Goal: Task Accomplishment & Management: Manage account settings

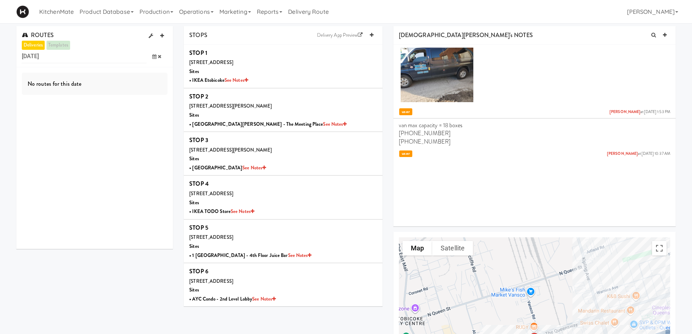
click at [153, 59] on span at bounding box center [156, 56] width 21 height 13
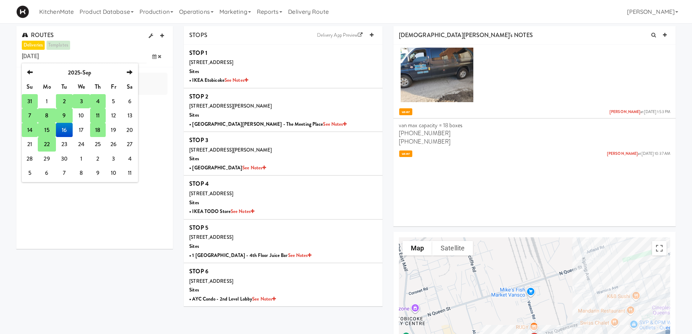
click at [101, 132] on td "18" at bounding box center [97, 130] width 15 height 15
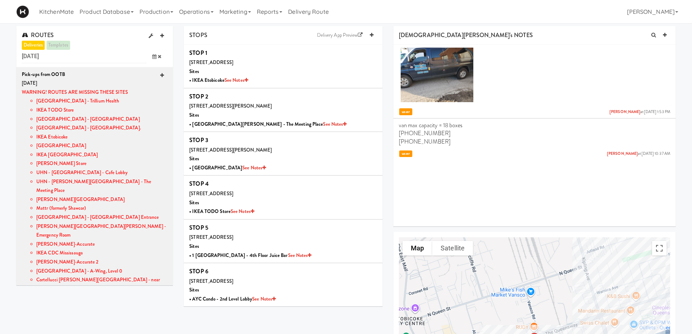
click at [160, 75] on icon at bounding box center [162, 75] width 4 height 5
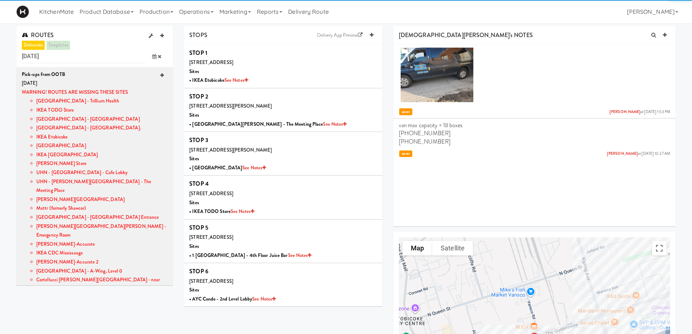
click at [160, 75] on icon at bounding box center [162, 75] width 4 height 5
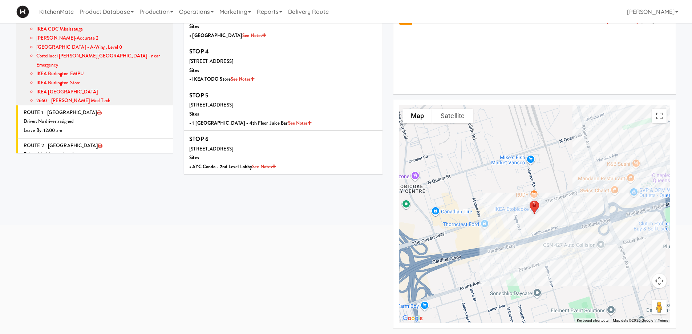
scroll to position [112, 0]
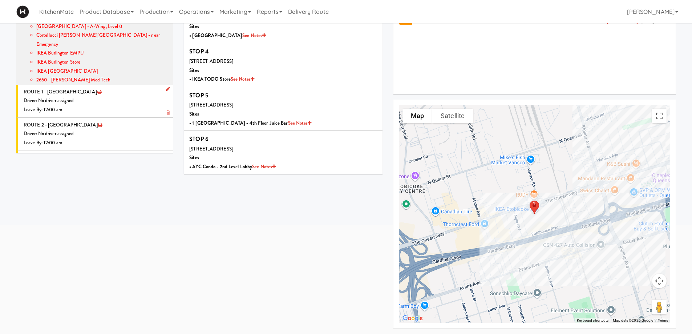
click at [166, 86] on icon at bounding box center [168, 88] width 4 height 5
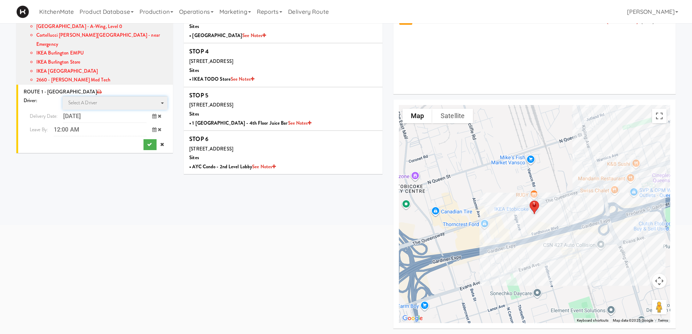
click at [125, 96] on span "Select a driver Select a driver" at bounding box center [114, 102] width 105 height 13
type input "[PERSON_NAME]"
click at [109, 121] on span "[PERSON_NAME]" at bounding box center [115, 126] width 103 height 11
click at [152, 127] on icon at bounding box center [154, 129] width 4 height 5
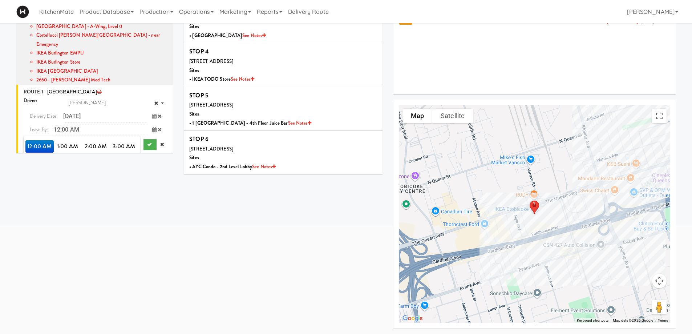
click at [45, 165] on span "8:00 AM" at bounding box center [39, 171] width 28 height 12
click at [34, 140] on span "8:00 AM" at bounding box center [39, 146] width 28 height 12
click at [150, 139] on button "submit" at bounding box center [149, 144] width 13 height 11
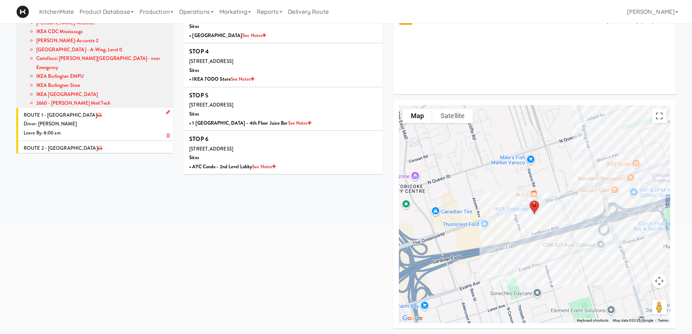
scroll to position [76, 0]
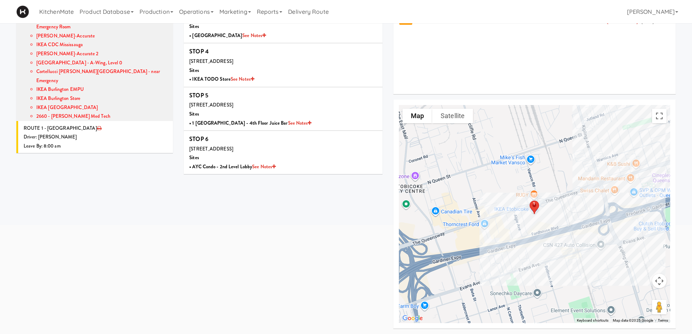
click at [110, 142] on div "Leave By: 8:00 am" at bounding box center [96, 146] width 144 height 9
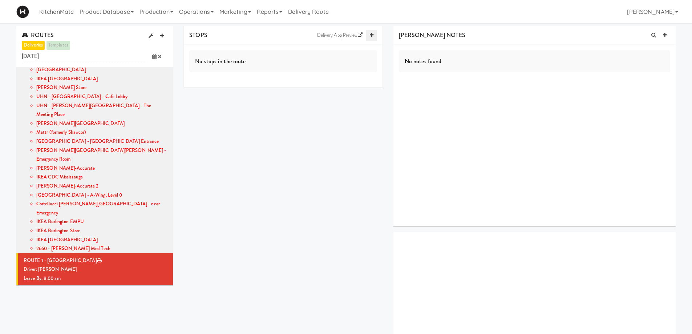
click at [370, 36] on icon at bounding box center [372, 35] width 4 height 5
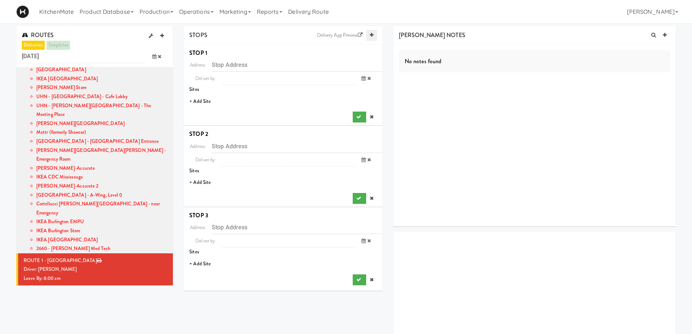
click at [370, 36] on icon at bounding box center [372, 35] width 4 height 5
click at [204, 105] on li "+ Add Site" at bounding box center [283, 101] width 199 height 15
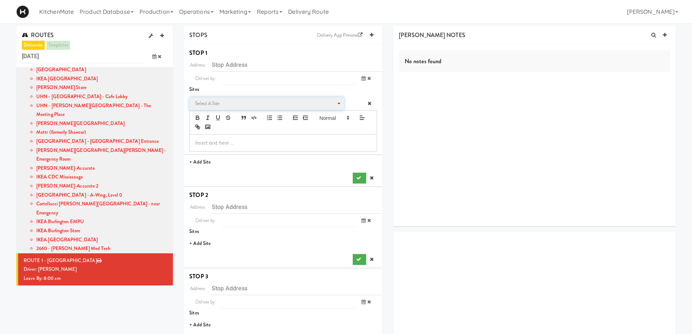
click at [217, 105] on span "Select a site" at bounding box center [264, 103] width 138 height 9
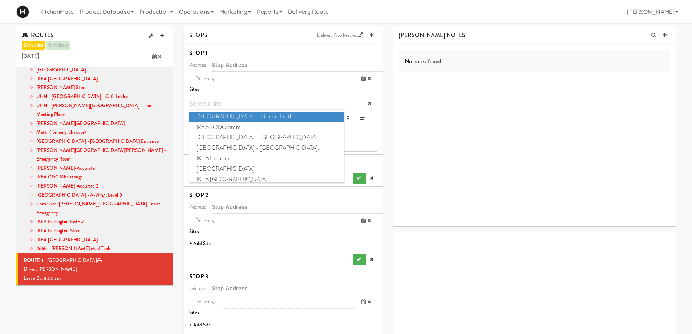
type input "o"
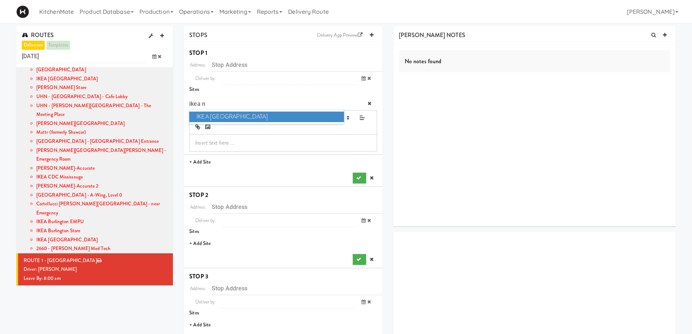
type input "ikea n"
click at [228, 115] on span "IKEA [GEOGRAPHIC_DATA]" at bounding box center [266, 116] width 154 height 11
type input "[STREET_ADDRESS][PERSON_NAME]"
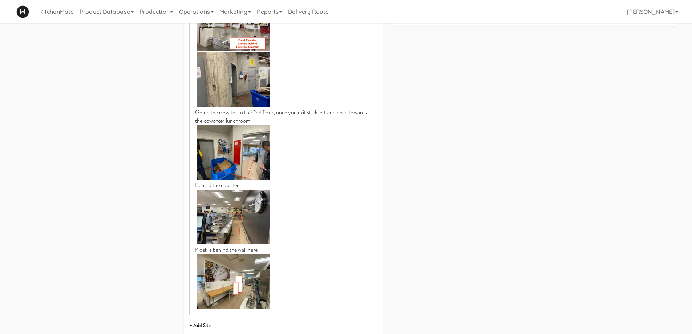
scroll to position [508, 0]
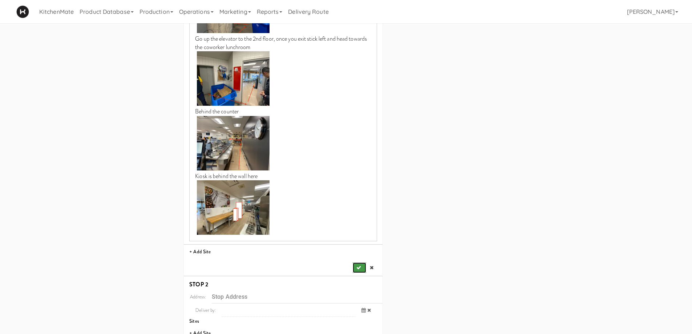
click at [355, 262] on button "submit" at bounding box center [358, 267] width 13 height 11
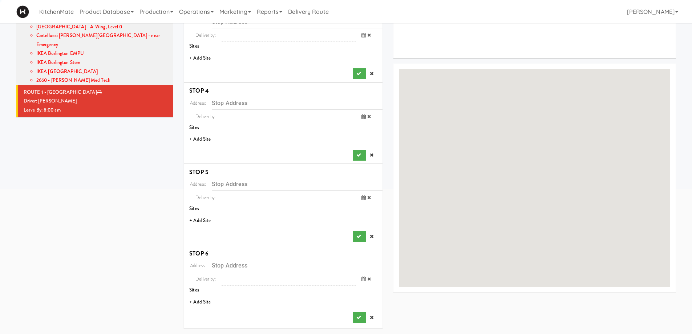
scroll to position [0, 0]
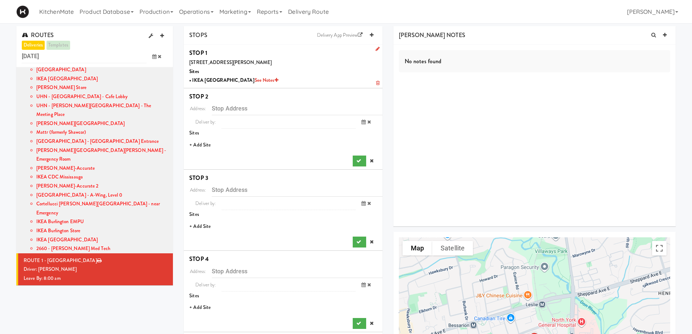
click at [203, 145] on li "+ Add Site" at bounding box center [283, 145] width 199 height 15
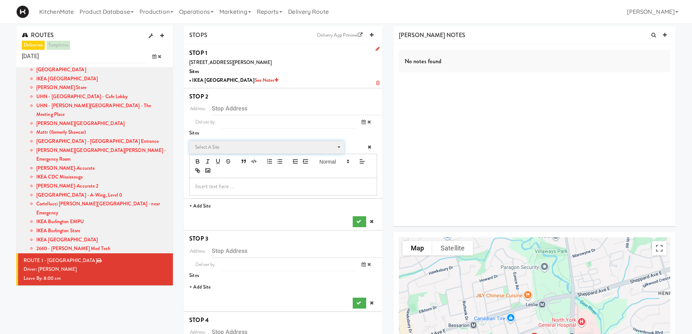
click at [232, 150] on span "Select a site" at bounding box center [264, 147] width 138 height 9
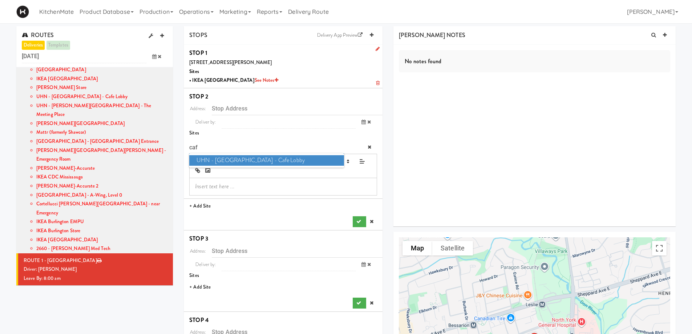
type input "caf"
click at [258, 159] on span "UHN - [GEOGRAPHIC_DATA] - Cafe Lobby" at bounding box center [266, 160] width 154 height 11
type input "[STREET_ADDRESS][PERSON_NAME]"
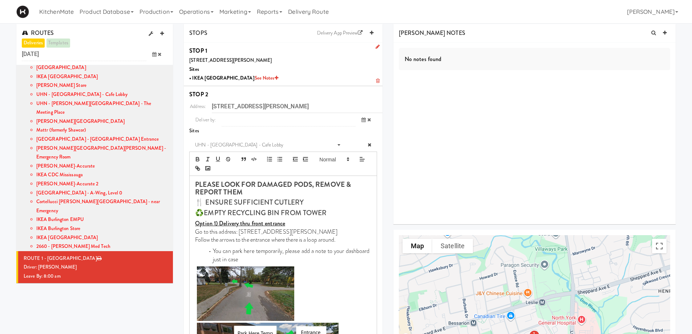
scroll to position [254, 0]
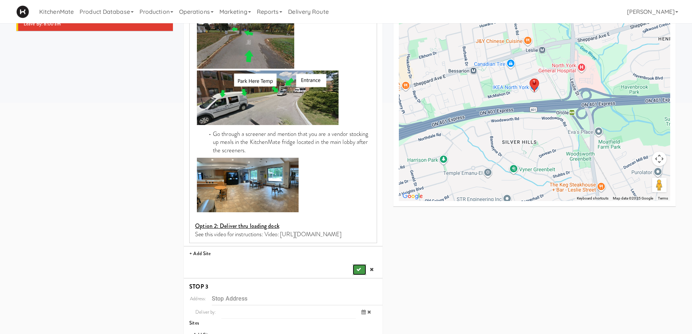
click at [355, 265] on button "submit" at bounding box center [358, 269] width 13 height 11
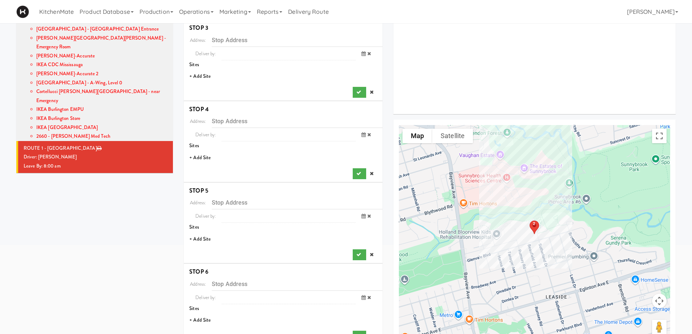
scroll to position [96, 0]
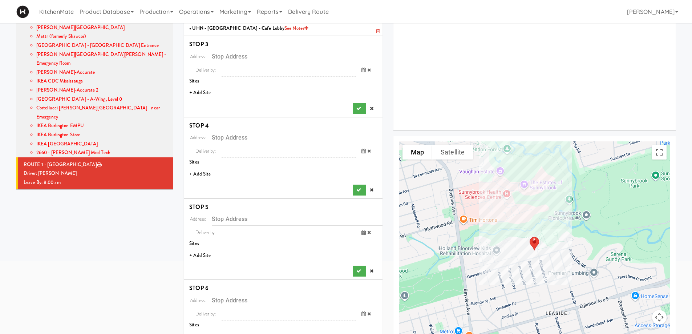
click at [204, 86] on li "+ Add Site" at bounding box center [283, 92] width 199 height 15
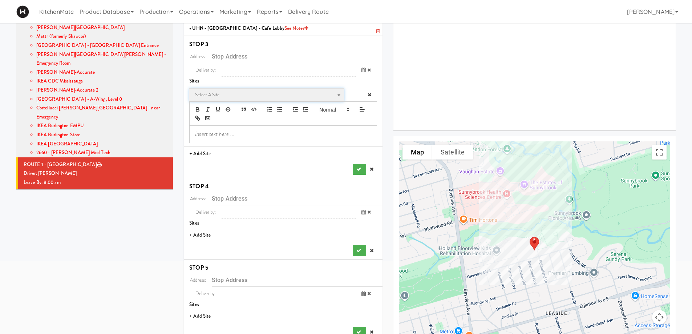
click at [215, 95] on span "Select a site" at bounding box center [264, 94] width 138 height 9
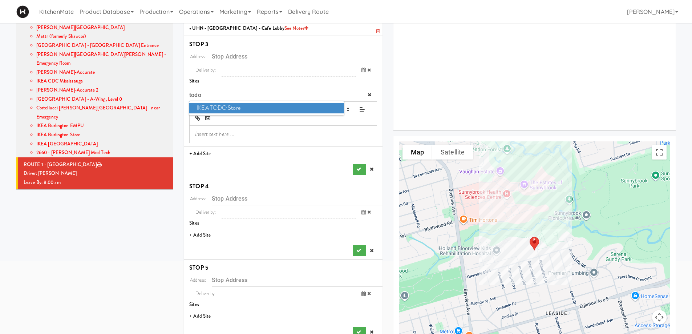
type input "todo"
click at [226, 108] on span "IKEA TODO Store" at bounding box center [266, 108] width 154 height 11
type input "[STREET_ADDRESS]"
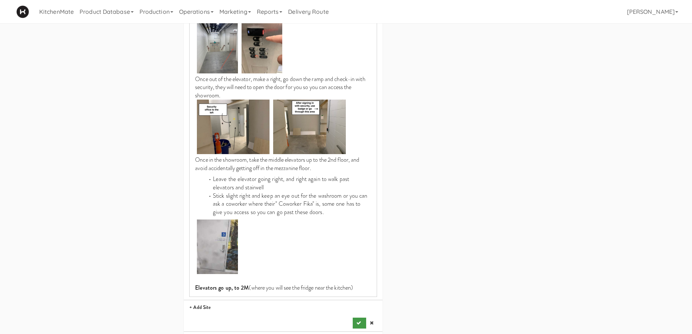
scroll to position [786, 0]
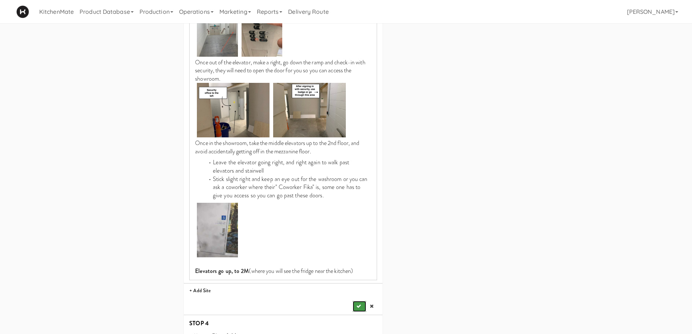
click at [358, 303] on icon "submit" at bounding box center [358, 305] width 5 height 5
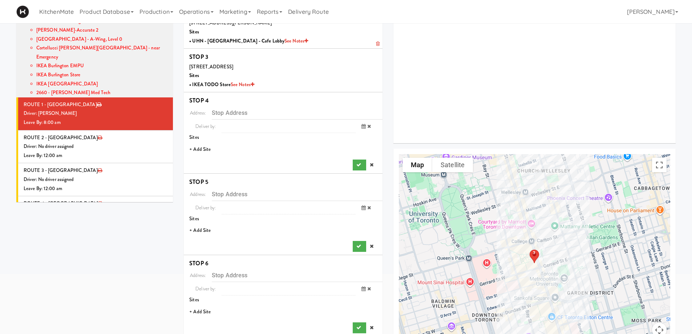
scroll to position [96, 0]
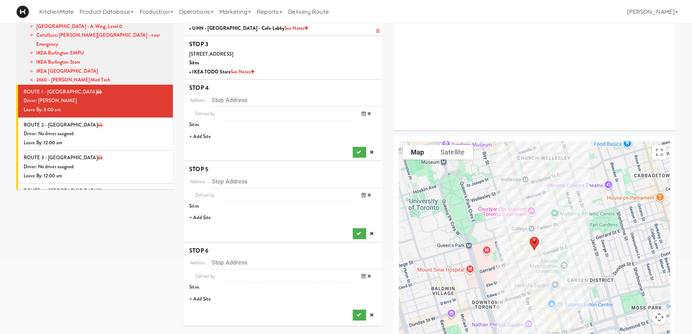
click at [204, 135] on li "+ Add Site" at bounding box center [283, 136] width 199 height 15
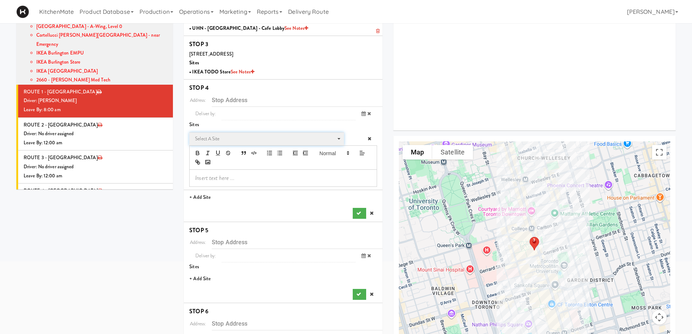
drag, startPoint x: 205, startPoint y: 137, endPoint x: 209, endPoint y: 137, distance: 4.4
click at [205, 137] on span "Select a site" at bounding box center [264, 138] width 138 height 9
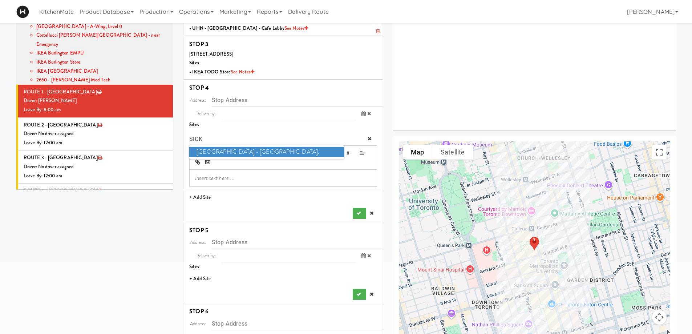
type input "SICK"
click at [229, 150] on span "[GEOGRAPHIC_DATA] - [GEOGRAPHIC_DATA]." at bounding box center [266, 152] width 154 height 11
type input "[STREET_ADDRESS][PERSON_NAME]"
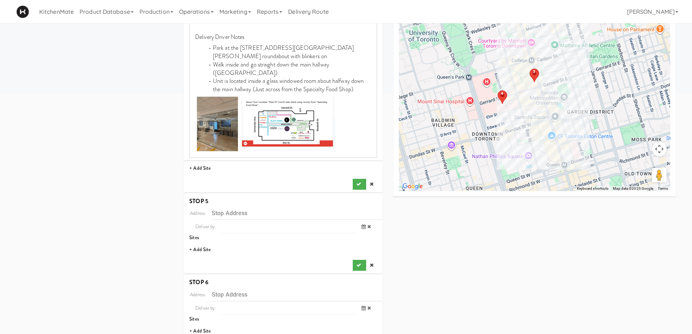
scroll to position [277, 0]
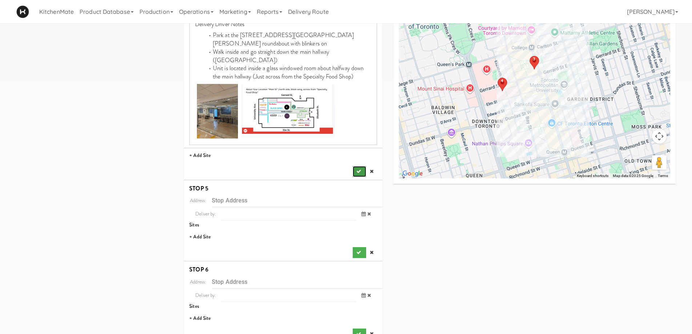
click at [356, 169] on icon "submit" at bounding box center [358, 171] width 5 height 5
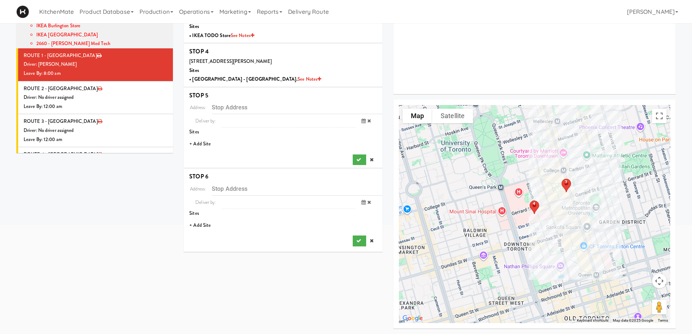
click at [207, 143] on li "+ Add Site" at bounding box center [283, 143] width 199 height 15
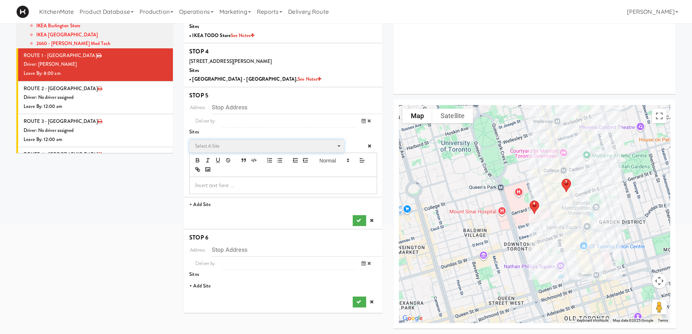
click at [249, 146] on span "Select a site" at bounding box center [264, 146] width 138 height 9
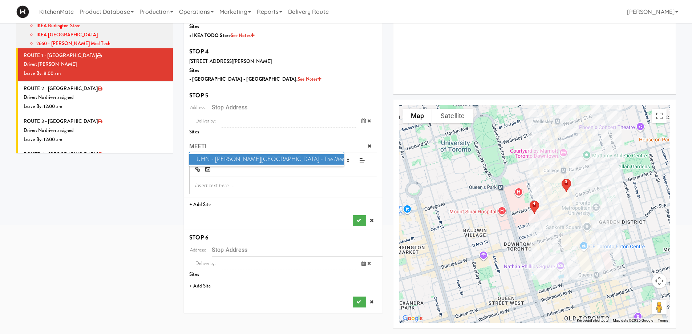
type input "MEETI"
click at [260, 158] on span "UHN - [PERSON_NAME][GEOGRAPHIC_DATA] - The Meeting Place" at bounding box center [266, 159] width 154 height 11
type input "[STREET_ADDRESS][PERSON_NAME]"
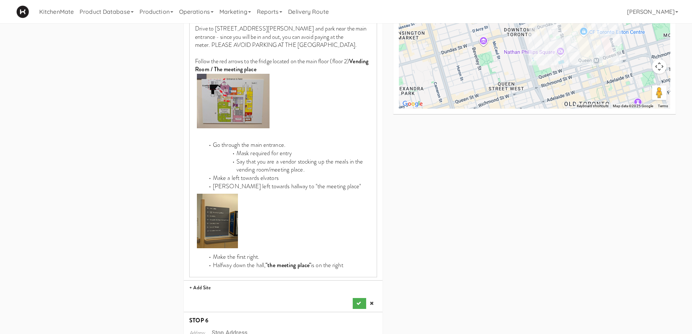
scroll to position [413, 0]
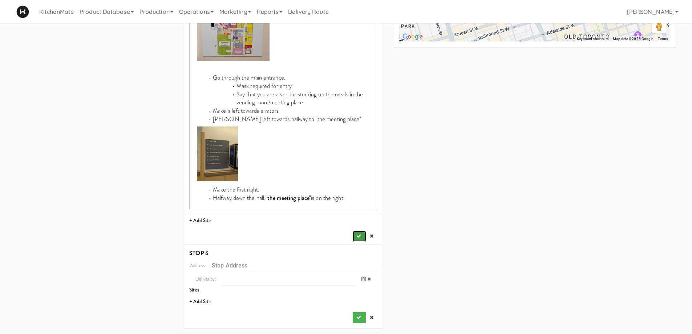
click at [352, 234] on button "submit" at bounding box center [358, 236] width 13 height 11
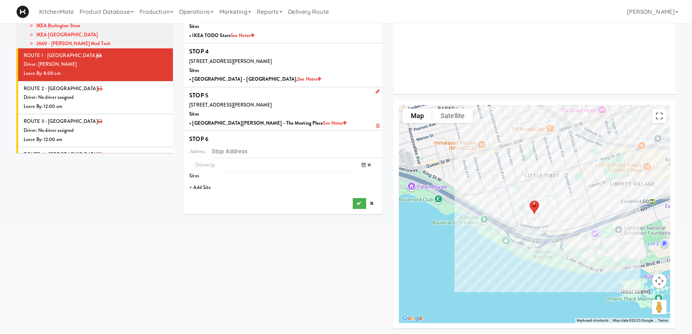
click at [205, 185] on li "+ Add Site" at bounding box center [283, 187] width 199 height 15
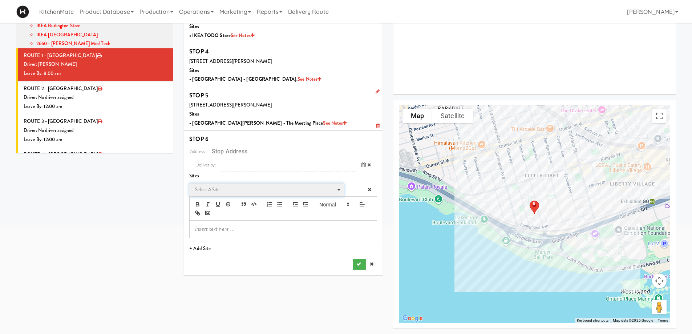
click at [249, 192] on span "Select a site" at bounding box center [264, 189] width 138 height 9
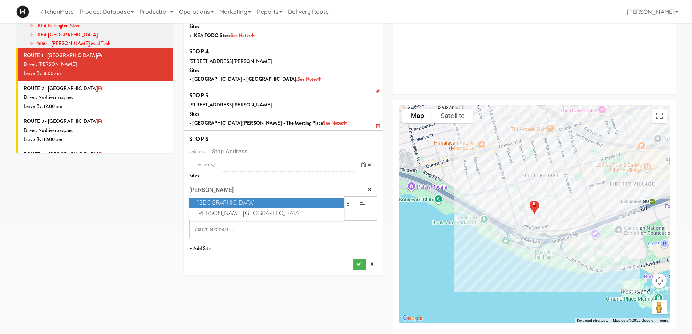
type input "[PERSON_NAME]"
click at [228, 204] on span "[GEOGRAPHIC_DATA]" at bounding box center [266, 202] width 154 height 11
type input "[STREET_ADDRESS]"
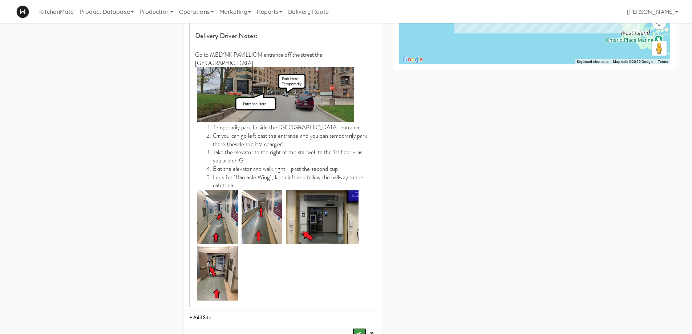
click at [359, 328] on button "submit" at bounding box center [358, 333] width 13 height 11
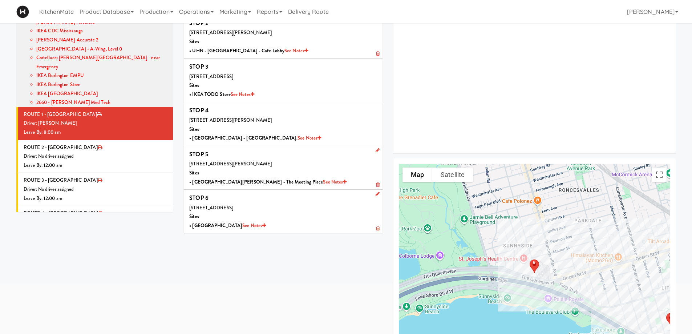
scroll to position [0, 0]
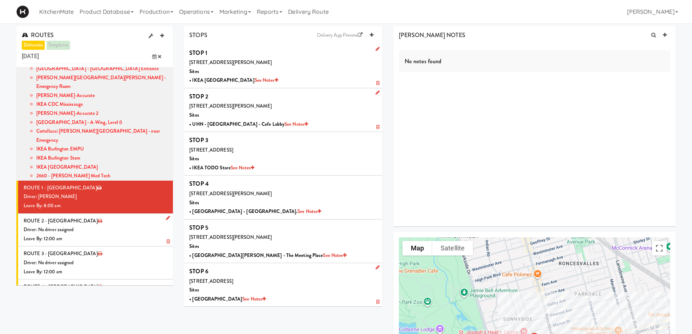
click at [92, 225] on div "Driver: No driver assigned" at bounding box center [96, 229] width 144 height 9
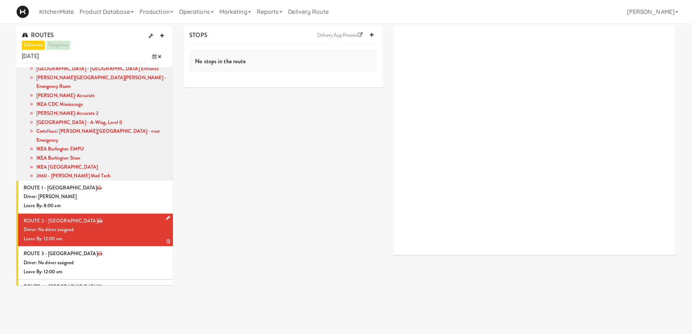
click at [166, 215] on icon at bounding box center [168, 217] width 4 height 5
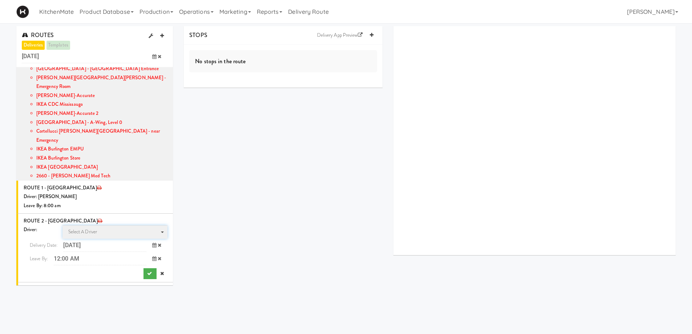
click at [114, 225] on span "Select a driver Select a driver" at bounding box center [114, 231] width 105 height 13
type input "PEDR"
click at [107, 240] on span "[PERSON_NAME]" at bounding box center [115, 245] width 103 height 11
click at [152, 256] on icon at bounding box center [154, 258] width 4 height 5
click at [30, 294] on span "8:00 AM" at bounding box center [39, 300] width 28 height 12
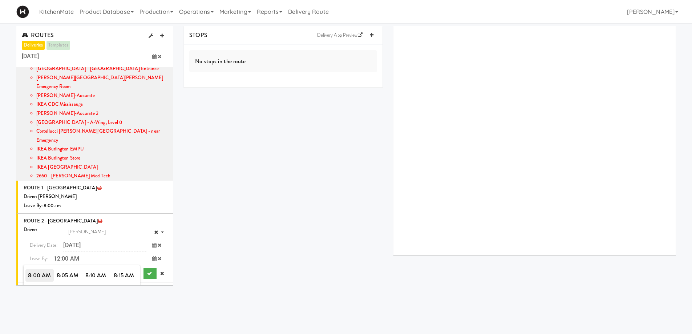
click at [31, 269] on span "8:00 AM" at bounding box center [39, 275] width 28 height 12
click at [144, 268] on button "submit" at bounding box center [149, 273] width 13 height 11
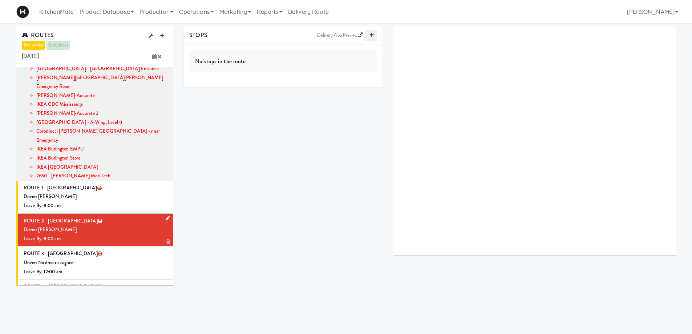
click at [370, 35] on icon at bounding box center [372, 35] width 4 height 5
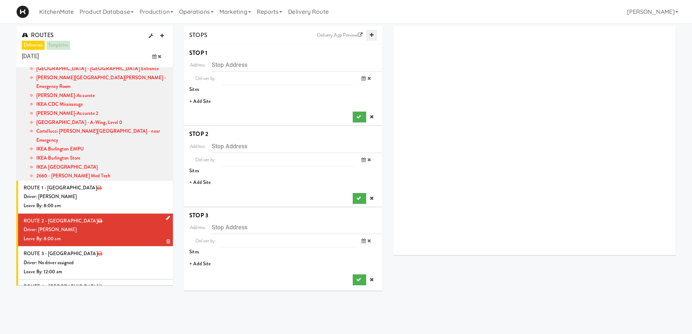
click at [370, 35] on icon at bounding box center [372, 35] width 4 height 5
click at [196, 98] on li "+ Add Site" at bounding box center [283, 101] width 199 height 15
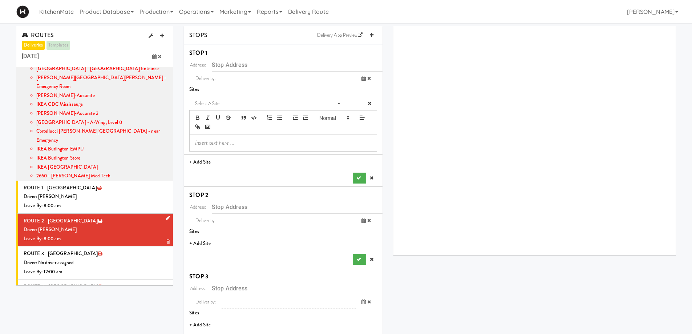
click at [233, 95] on li "Select a site Select a site" at bounding box center [283, 124] width 199 height 61
click at [229, 101] on span "Select a site" at bounding box center [264, 103] width 138 height 9
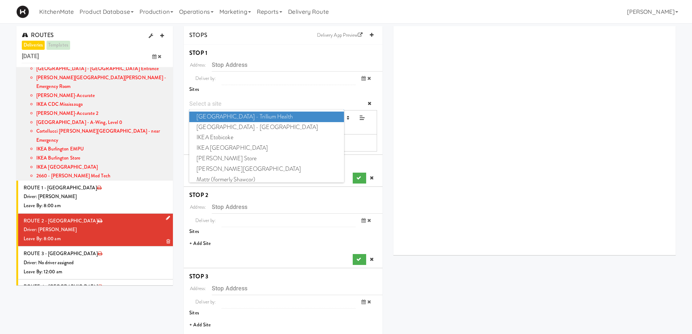
type input "S"
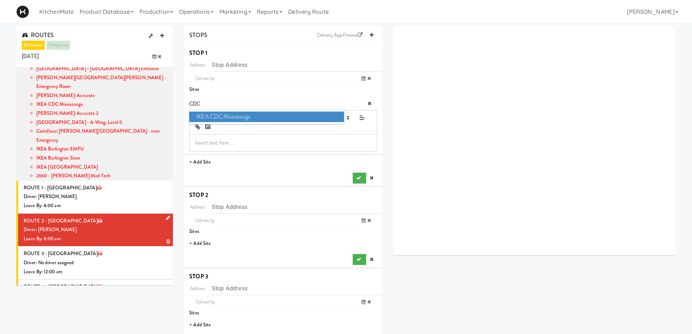
type input "CDC"
click at [232, 117] on span "IKEA CDC Mississauga" at bounding box center [266, 116] width 154 height 11
type input "[STREET_ADDRESS]"
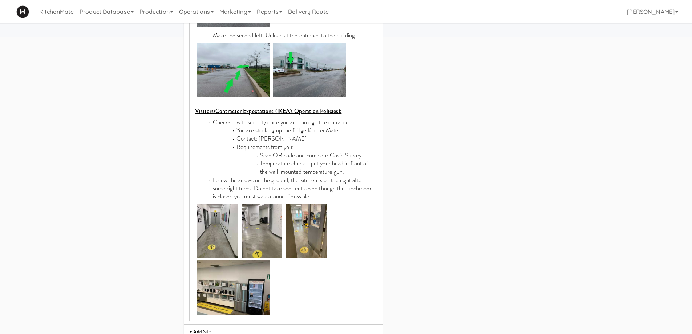
scroll to position [436, 0]
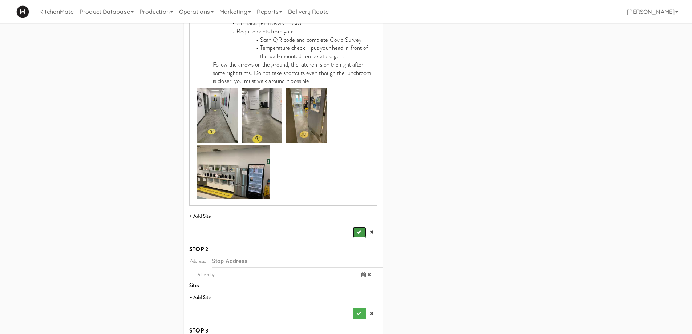
click at [359, 229] on icon "submit" at bounding box center [358, 231] width 5 height 5
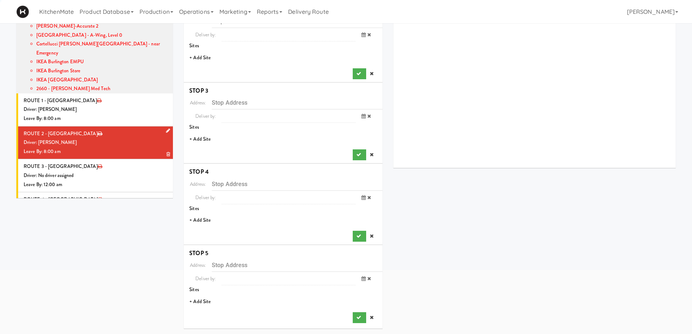
scroll to position [0, 0]
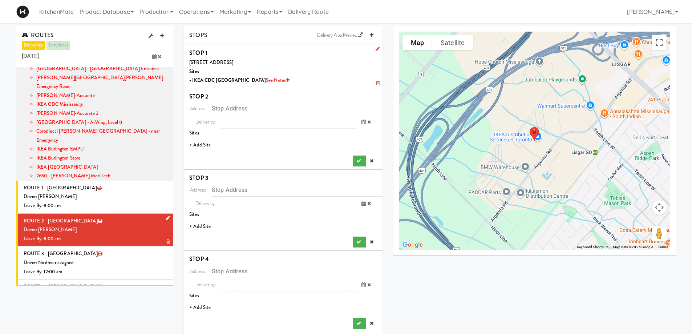
click at [201, 143] on li "+ Add Site" at bounding box center [283, 145] width 199 height 15
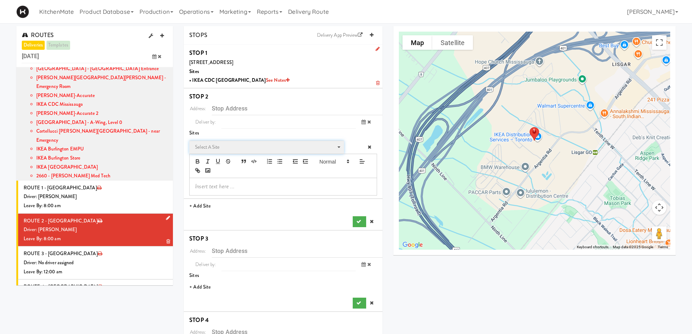
click at [245, 149] on span "Select a site" at bounding box center [264, 147] width 138 height 9
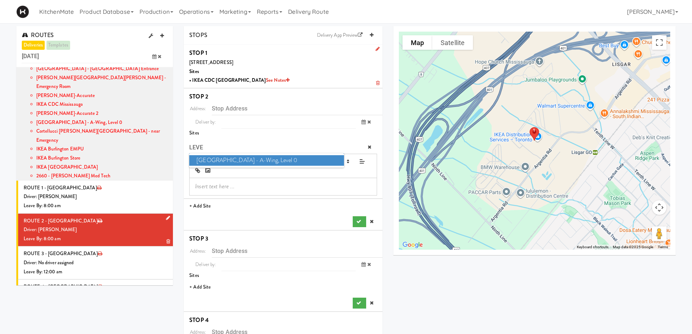
type input "LEVE"
click at [260, 160] on span "[GEOGRAPHIC_DATA] - A-Wing, Level 0" at bounding box center [266, 160] width 154 height 11
type input "[STREET_ADDRESS]"
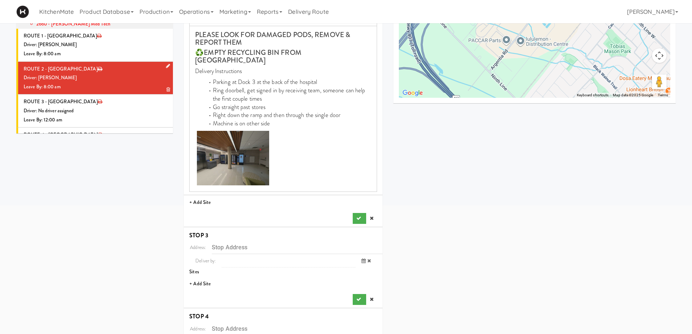
scroll to position [182, 0]
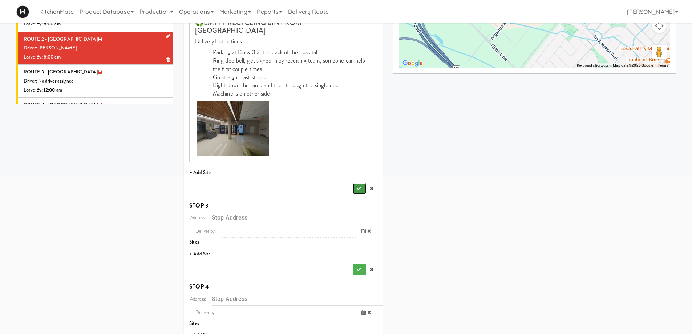
click at [363, 183] on button "submit" at bounding box center [358, 188] width 13 height 11
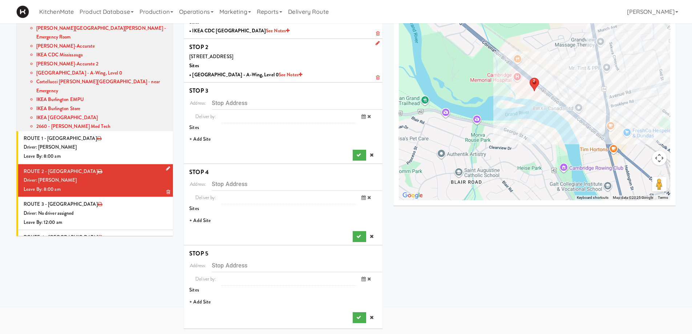
click at [202, 136] on li "+ Add Site" at bounding box center [283, 139] width 199 height 15
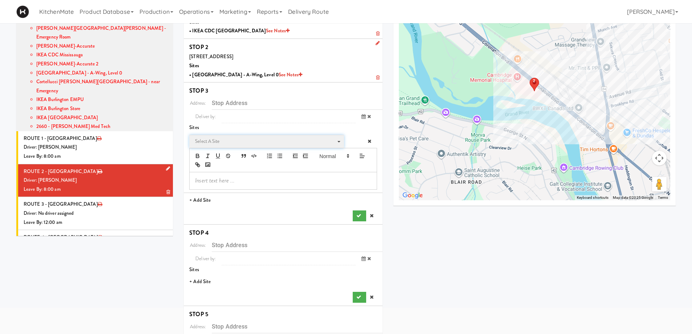
click at [226, 143] on span "Select a site" at bounding box center [264, 141] width 138 height 9
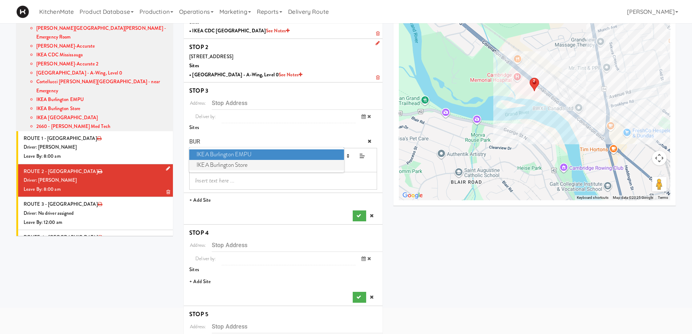
type input "BUR"
click at [236, 164] on span "IKEA Burlington Store" at bounding box center [266, 165] width 154 height 11
type input "[STREET_ADDRESS]"
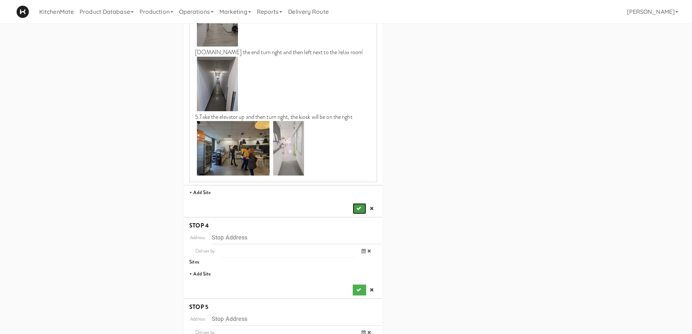
click at [358, 209] on icon "submit" at bounding box center [358, 208] width 5 height 5
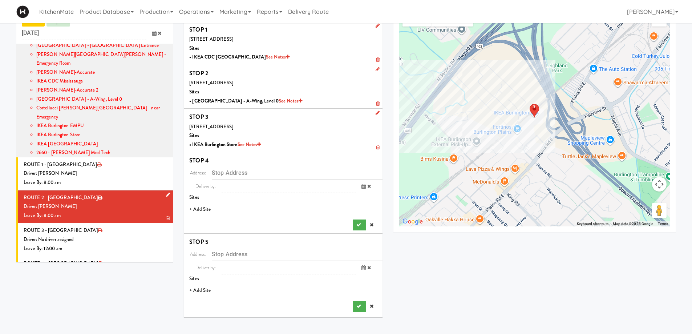
click at [200, 206] on li "+ Add Site" at bounding box center [283, 209] width 199 height 15
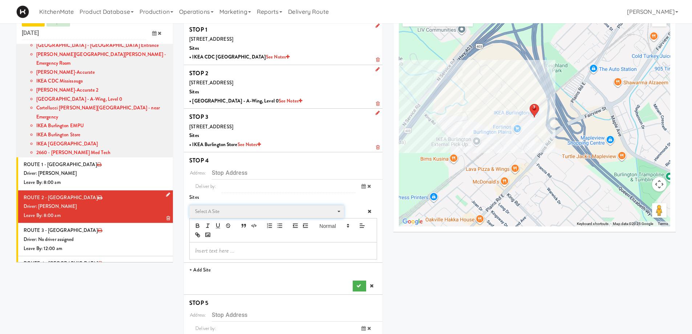
click at [223, 210] on span "Select a site" at bounding box center [264, 211] width 138 height 9
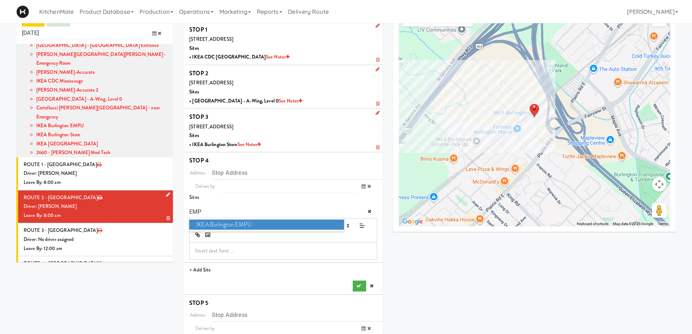
type input "EMP"
click at [236, 224] on span "IKEA Burlington EMPU" at bounding box center [266, 224] width 154 height 11
type input "[STREET_ADDRESS][PERSON_NAME]"
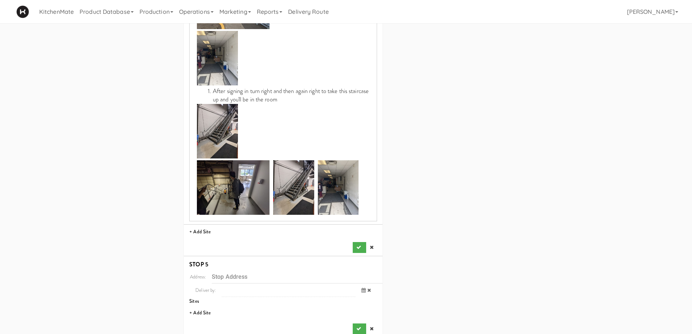
scroll to position [409, 0]
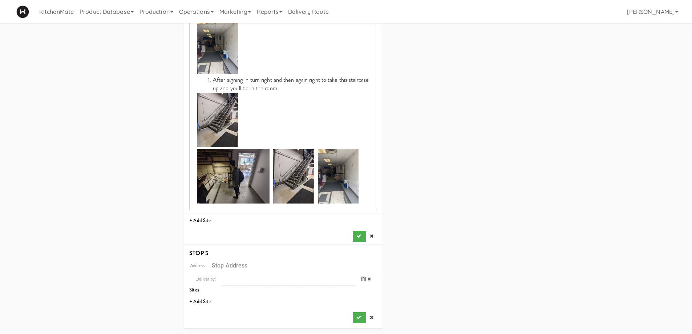
click at [356, 242] on li "STOP 4 Address: [STREET_ADDRESS][PERSON_NAME] Deliver by: previous [DATE] next …" at bounding box center [283, 6] width 199 height 478
click at [357, 237] on icon "submit" at bounding box center [358, 235] width 5 height 5
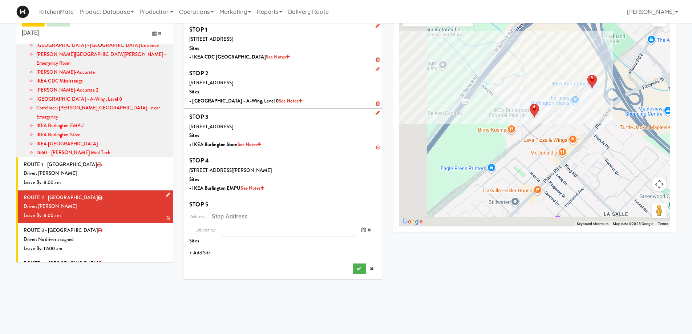
scroll to position [23, 0]
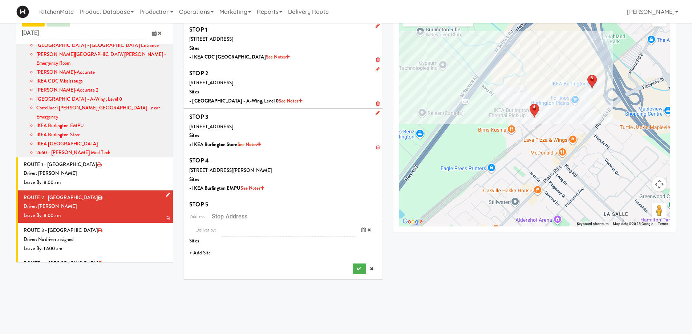
click at [195, 249] on li "+ Add Site" at bounding box center [283, 252] width 199 height 15
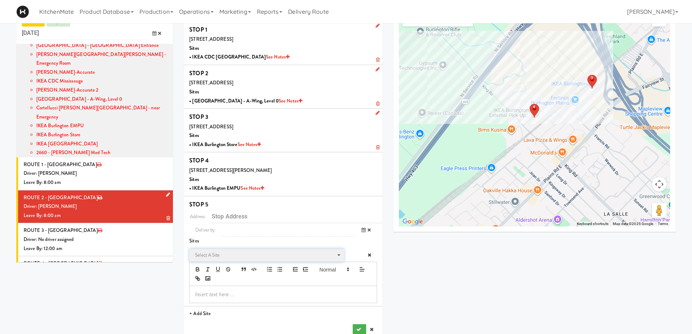
click at [247, 253] on span "Select a site" at bounding box center [264, 254] width 138 height 9
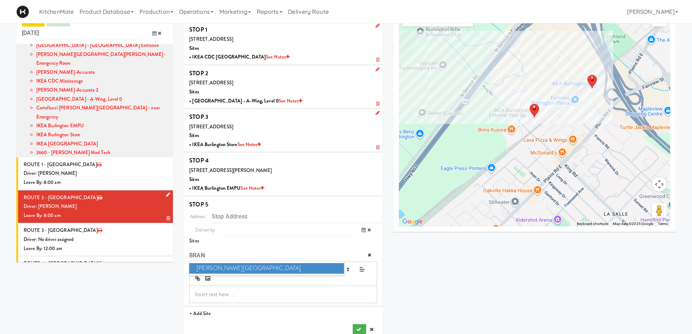
type input "BRAN"
click at [251, 267] on span "[PERSON_NAME][GEOGRAPHIC_DATA]" at bounding box center [266, 268] width 154 height 11
type input "[STREET_ADDRESS]"
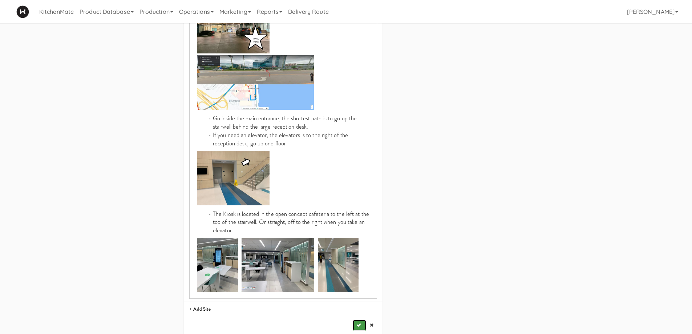
click at [362, 319] on button "submit" at bounding box center [358, 324] width 13 height 11
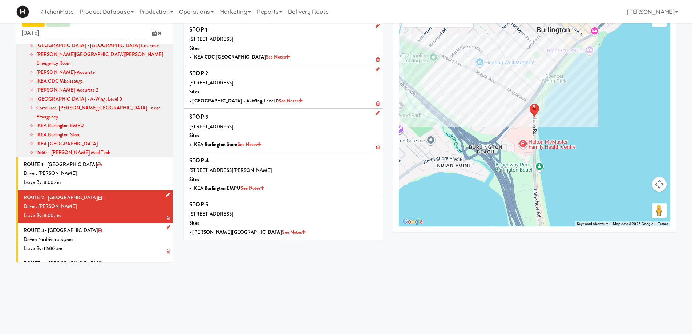
click at [91, 235] on div "Driver: No driver assigned" at bounding box center [96, 239] width 144 height 9
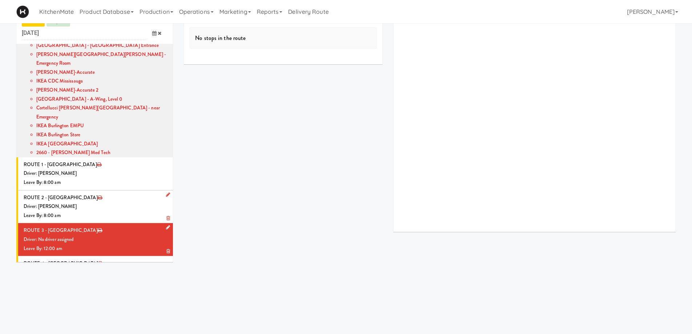
click at [94, 235] on div "Driver: No driver assigned" at bounding box center [96, 239] width 144 height 9
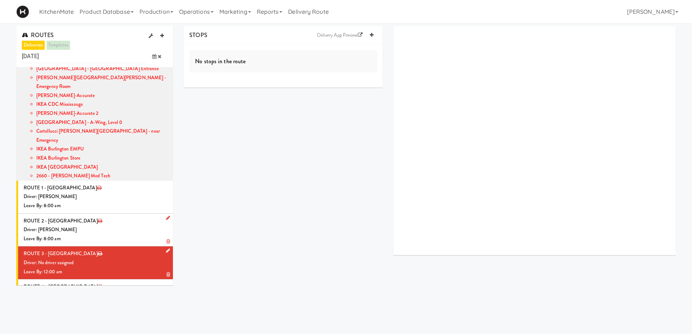
drag, startPoint x: 163, startPoint y: 224, endPoint x: 151, endPoint y: 229, distance: 12.9
click at [166, 248] on icon at bounding box center [168, 250] width 4 height 5
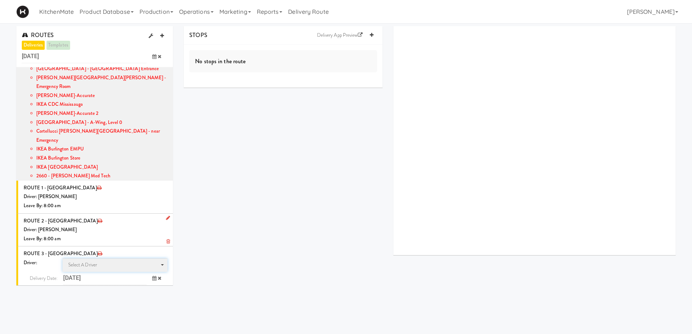
click at [87, 261] on span "Select a driver" at bounding box center [82, 264] width 29 height 7
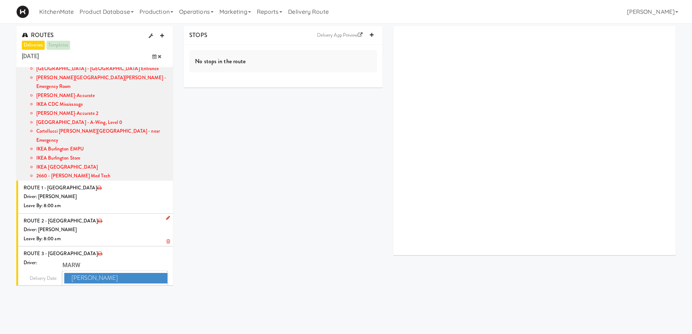
type input "MARW"
click at [93, 273] on span "[PERSON_NAME]" at bounding box center [115, 278] width 103 height 11
click at [152, 289] on icon at bounding box center [154, 291] width 4 height 5
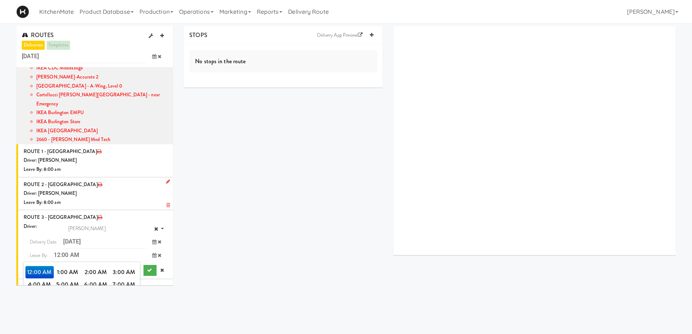
click at [34, 290] on span "8:00 AM" at bounding box center [39, 296] width 28 height 12
click at [30, 266] on span "8:00 AM" at bounding box center [39, 272] width 28 height 12
click at [143, 265] on button "submit" at bounding box center [149, 270] width 13 height 11
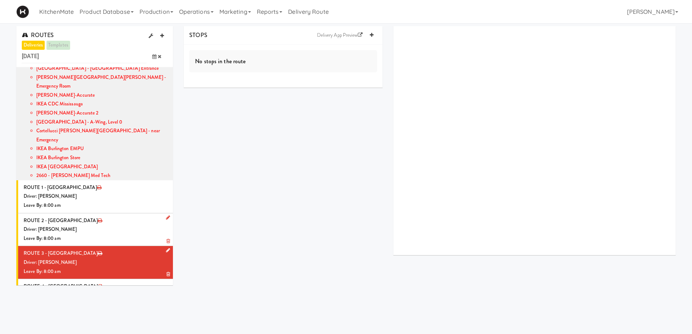
click at [127, 258] on div "Driver: [PERSON_NAME]" at bounding box center [96, 262] width 144 height 9
click at [368, 34] on link at bounding box center [371, 35] width 11 height 11
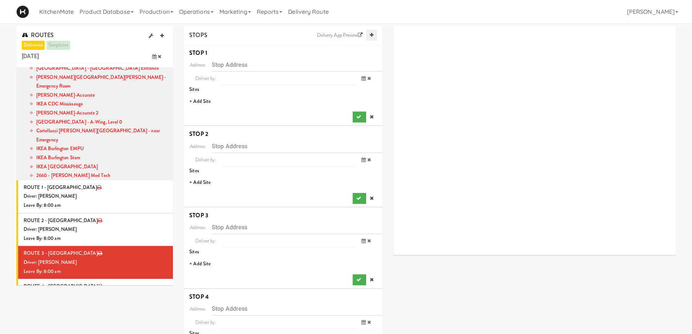
click at [368, 34] on link at bounding box center [371, 35] width 11 height 11
click at [201, 101] on li "+ Add Site" at bounding box center [283, 101] width 199 height 15
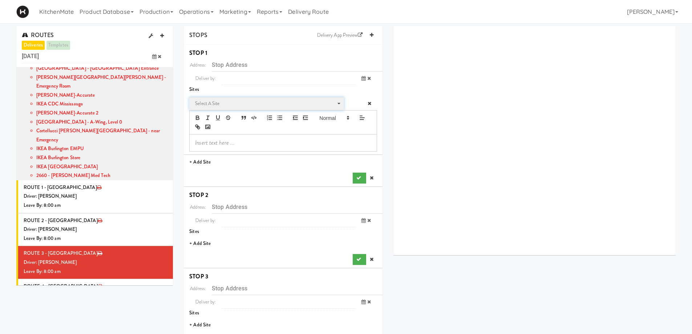
click at [233, 102] on span "Select a site" at bounding box center [264, 103] width 138 height 9
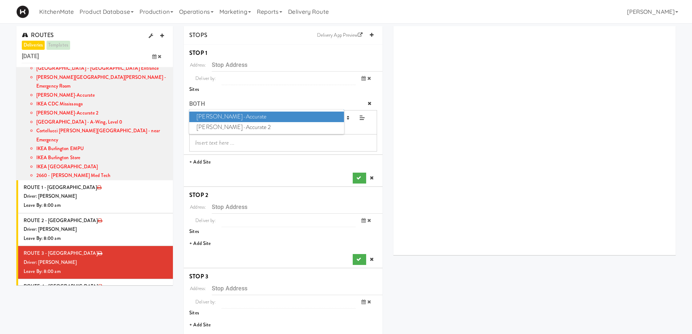
type input "BOTH"
click at [234, 115] on span "[PERSON_NAME]-Accurate" at bounding box center [266, 116] width 154 height 11
type input "[STREET_ADDRESS]"
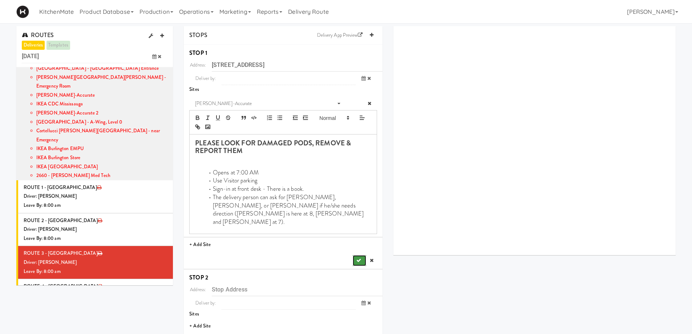
click at [358, 258] on icon "submit" at bounding box center [358, 260] width 5 height 5
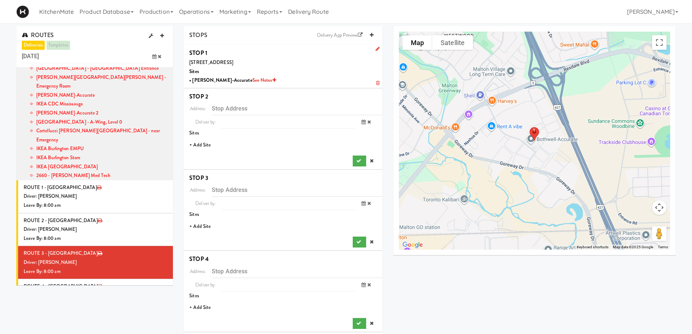
click at [201, 145] on li "+ Add Site" at bounding box center [283, 145] width 199 height 15
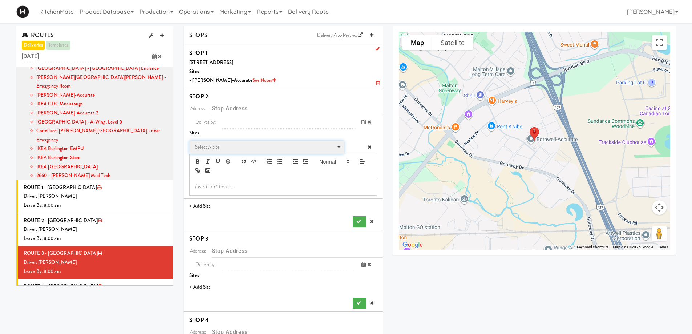
click at [236, 151] on span "Select a site" at bounding box center [264, 147] width 138 height 9
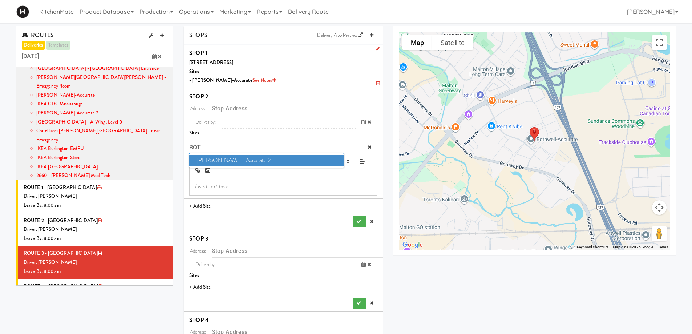
type input "BOT"
click at [252, 160] on span "[PERSON_NAME]-Accurate 2" at bounding box center [266, 160] width 154 height 11
type input "[STREET_ADDRESS][PERSON_NAME]"
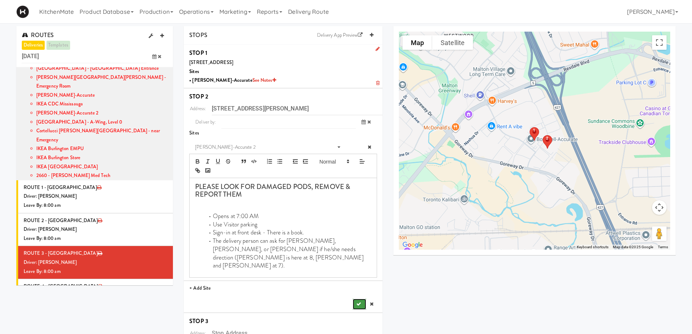
click at [354, 298] on button "submit" at bounding box center [358, 303] width 13 height 11
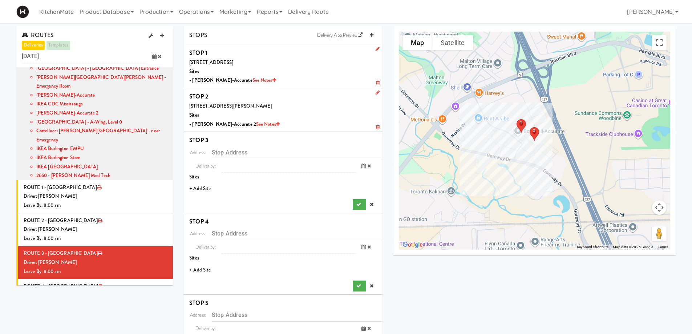
click at [215, 185] on li "+ Add Site" at bounding box center [283, 188] width 199 height 15
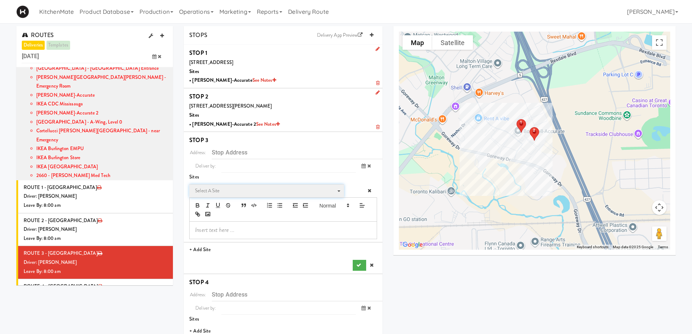
click at [234, 185] on span "Select a site Select a site" at bounding box center [266, 190] width 154 height 13
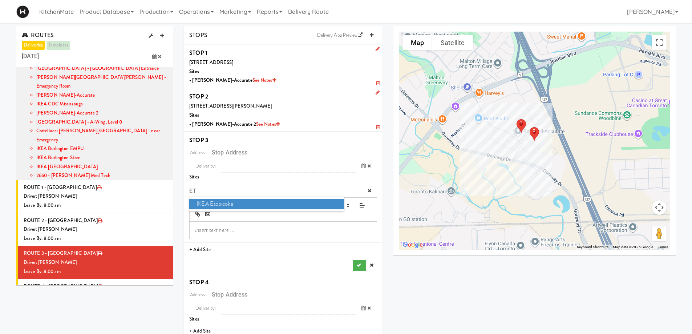
type input "ET"
click at [229, 206] on span "IKEA Etobicoke" at bounding box center [266, 204] width 154 height 11
type input "[STREET_ADDRESS]"
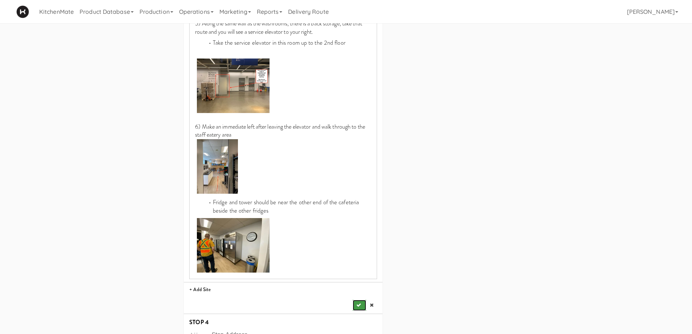
click at [357, 302] on icon "submit" at bounding box center [358, 304] width 5 height 5
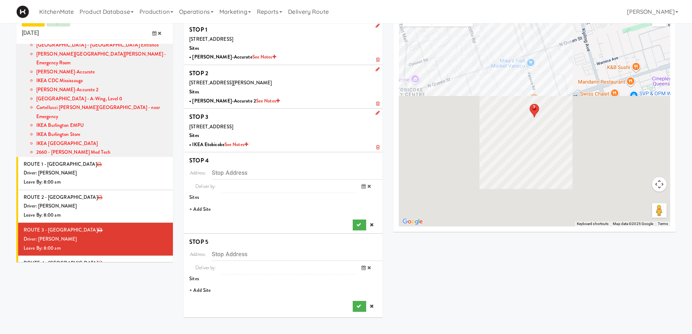
scroll to position [23, 0]
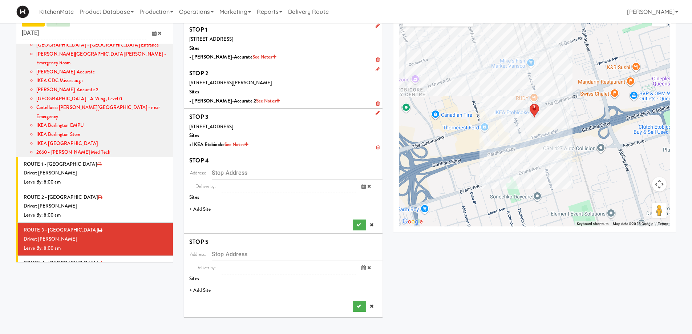
click at [207, 206] on li "+ Add Site" at bounding box center [283, 209] width 199 height 15
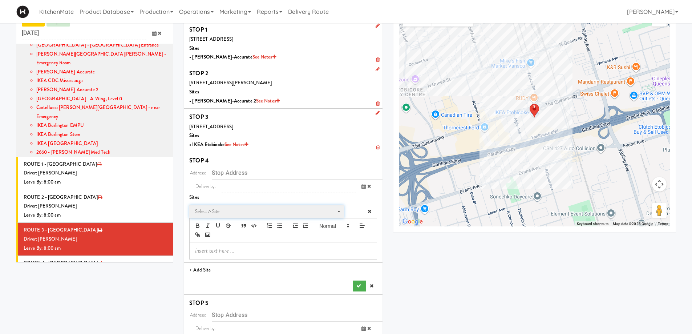
click at [232, 213] on span "Select a site" at bounding box center [264, 211] width 138 height 9
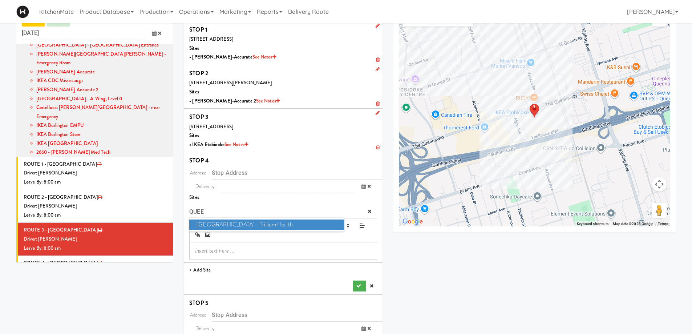
type input "QUEE"
click at [297, 225] on span "[GEOGRAPHIC_DATA] - Trillium Health" at bounding box center [266, 224] width 154 height 11
type input "[STREET_ADDRESS]"
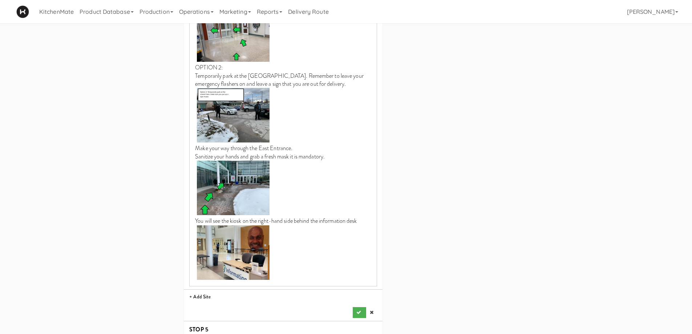
scroll to position [790, 0]
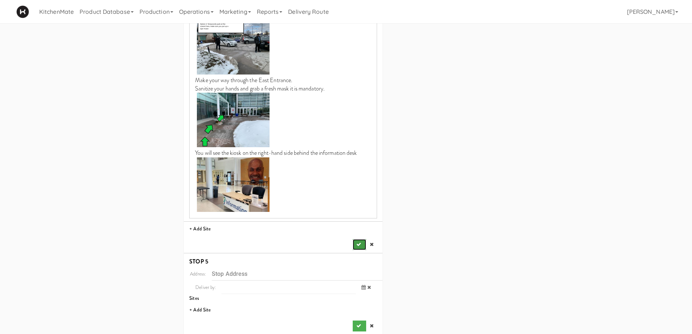
click at [357, 239] on button "submit" at bounding box center [358, 244] width 13 height 11
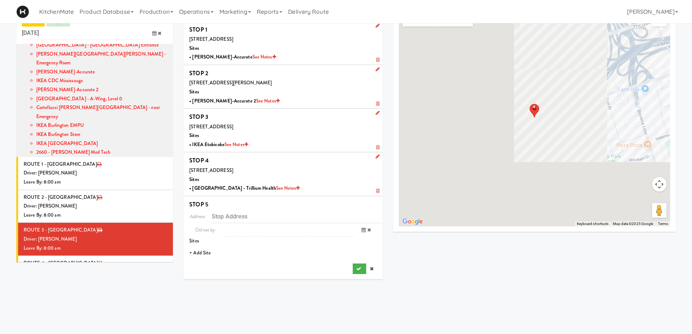
scroll to position [23, 0]
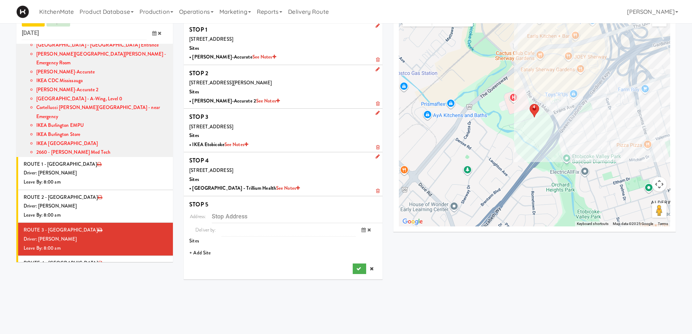
click at [202, 252] on li "+ Add Site" at bounding box center [283, 252] width 199 height 15
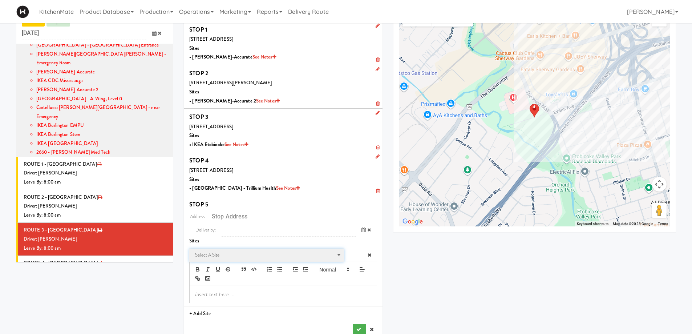
click at [244, 261] on span "Select a site" at bounding box center [266, 256] width 143 height 12
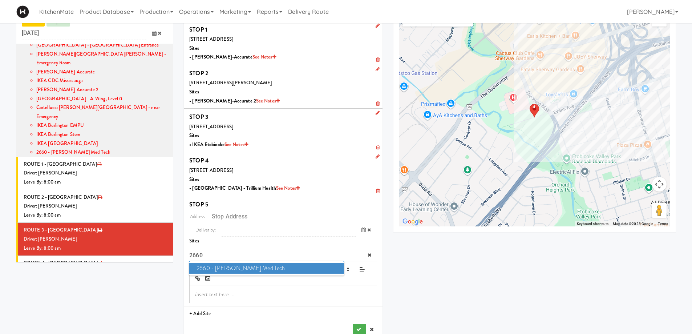
type input "2660"
click at [239, 272] on span "2660 - [PERSON_NAME] Med Tech" at bounding box center [266, 268] width 154 height 11
type input "[STREET_ADDRESS][PERSON_NAME][PERSON_NAME]"
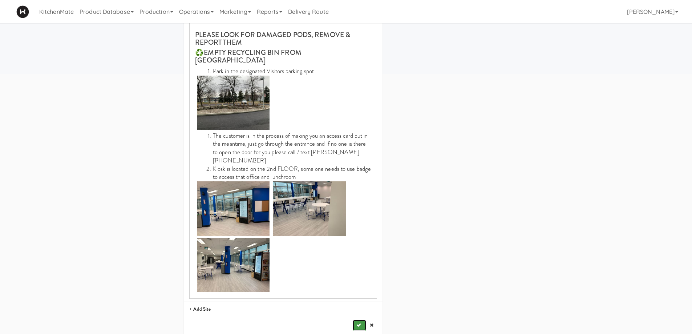
click at [362, 319] on button "submit" at bounding box center [358, 324] width 13 height 11
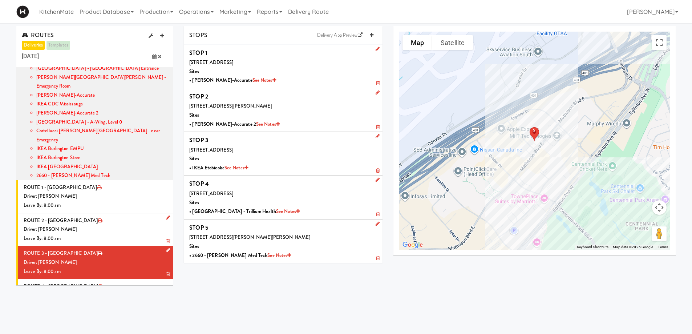
scroll to position [148, 0]
click at [97, 291] on div "Driver: No driver assigned" at bounding box center [96, 295] width 144 height 9
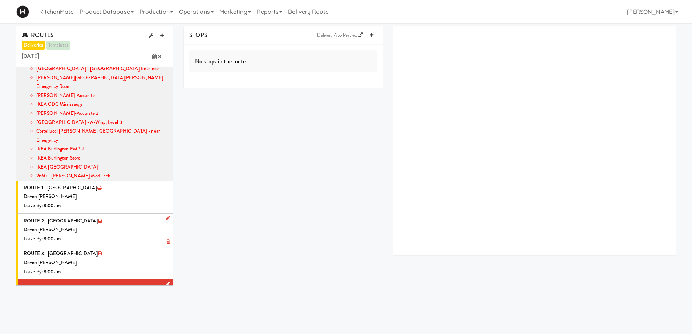
click at [166, 281] on icon at bounding box center [168, 283] width 4 height 5
click at [93, 294] on span "Select a driver" at bounding box center [82, 297] width 29 height 7
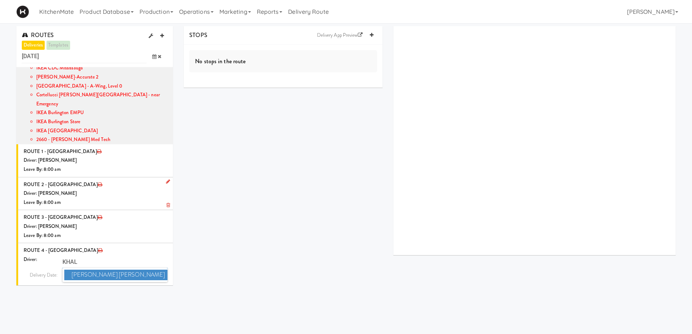
type input "KHAL"
click at [104, 269] on span "[PERSON_NAME] [PERSON_NAME]" at bounding box center [115, 274] width 103 height 11
click at [146, 281] on span at bounding box center [156, 287] width 21 height 13
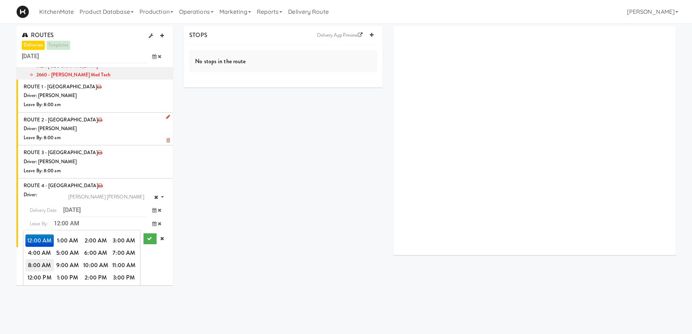
click at [34, 259] on span "8:00 AM" at bounding box center [39, 265] width 28 height 12
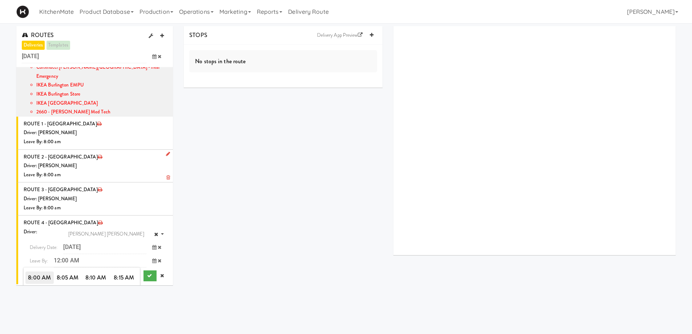
click at [35, 271] on span "8:00 AM" at bounding box center [39, 277] width 28 height 12
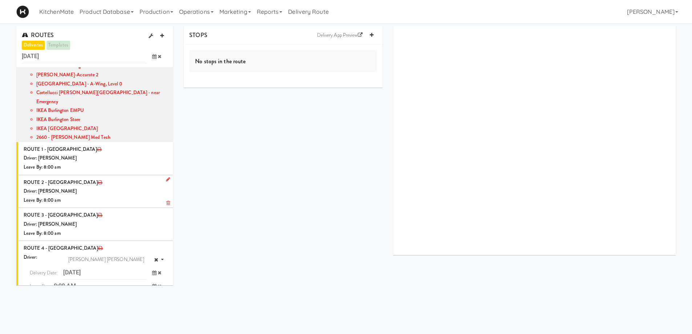
click at [146, 295] on button "submit" at bounding box center [149, 300] width 13 height 11
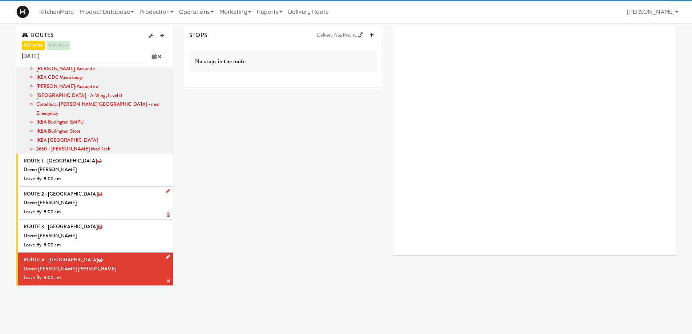
scroll to position [149, 0]
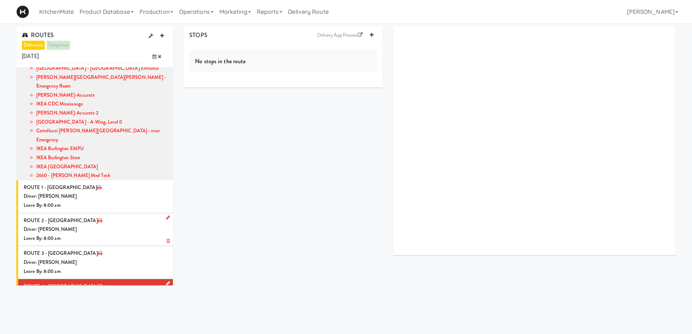
click at [132, 291] on div "Driver: [PERSON_NAME] [PERSON_NAME]" at bounding box center [96, 295] width 144 height 9
click at [372, 37] on icon at bounding box center [372, 35] width 4 height 5
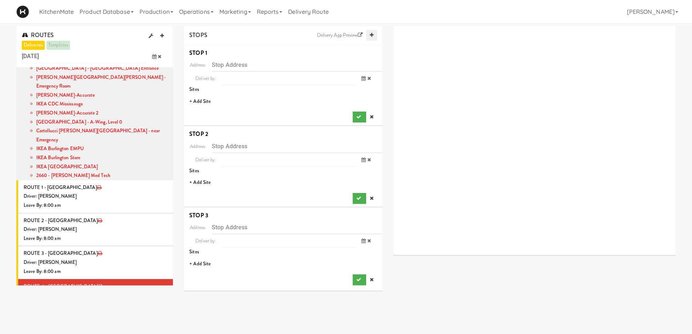
click at [372, 37] on icon at bounding box center [372, 35] width 4 height 5
click at [199, 101] on li "+ Add Site" at bounding box center [283, 101] width 199 height 15
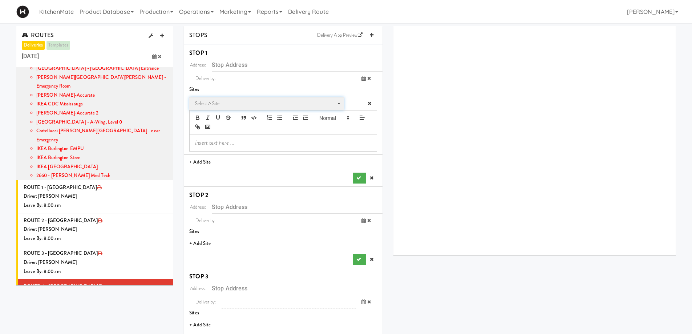
click at [228, 102] on span "Select a site" at bounding box center [264, 103] width 138 height 9
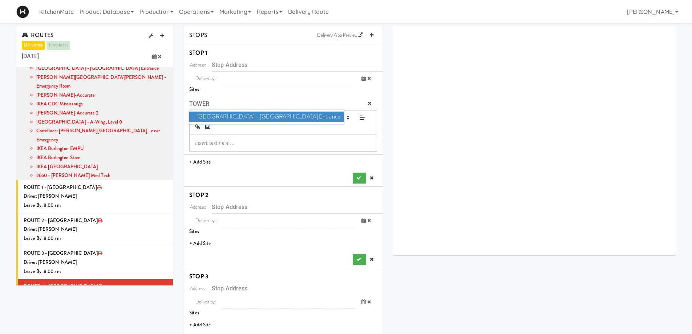
type input "TOWER"
click at [317, 117] on span "[GEOGRAPHIC_DATA] - [GEOGRAPHIC_DATA] Entrance" at bounding box center [266, 116] width 154 height 11
type input "[STREET_ADDRESS][PERSON_NAME]"
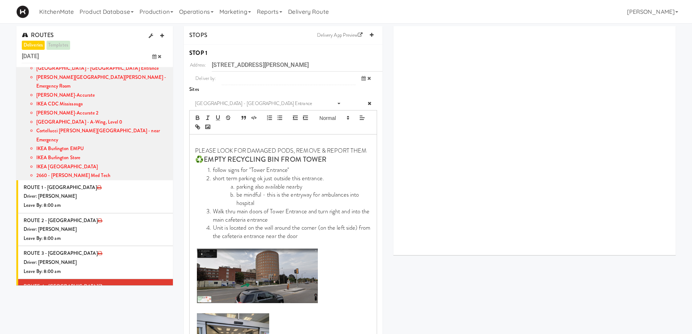
scroll to position [218, 0]
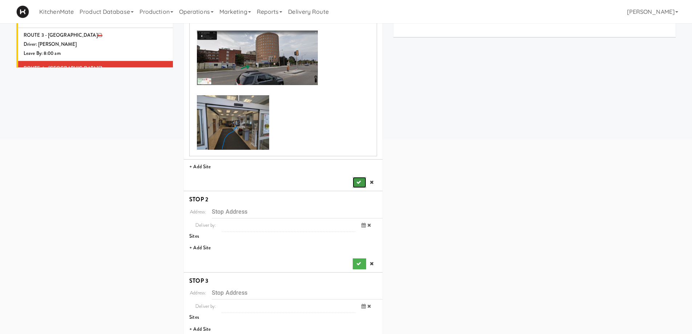
click at [360, 177] on button "submit" at bounding box center [358, 182] width 13 height 11
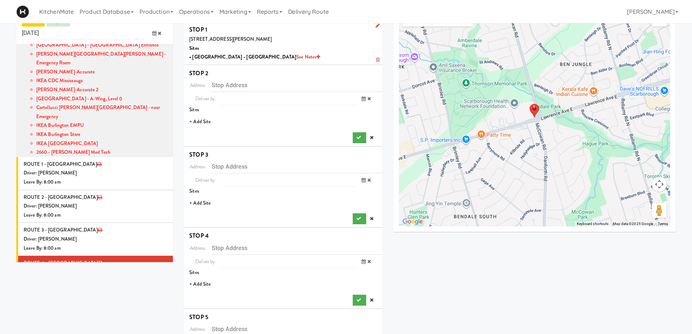
scroll to position [23, 0]
click at [207, 120] on li "+ Add Site" at bounding box center [283, 122] width 199 height 15
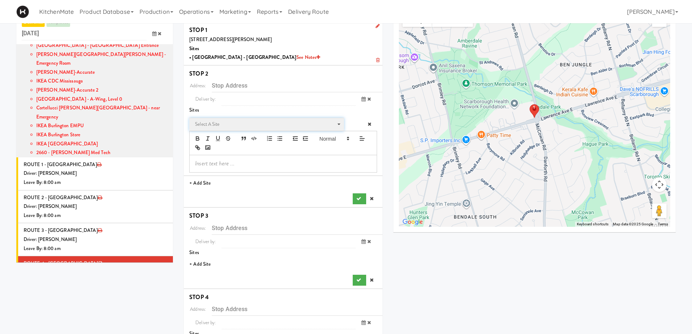
click at [242, 124] on span "Select a site" at bounding box center [264, 124] width 138 height 9
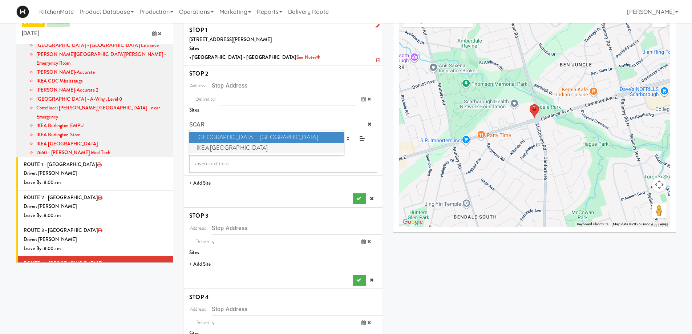
type input "SCAR"
click at [260, 144] on span "IKEA [GEOGRAPHIC_DATA]" at bounding box center [266, 148] width 154 height 11
type input "[STREET_ADDRESS]"
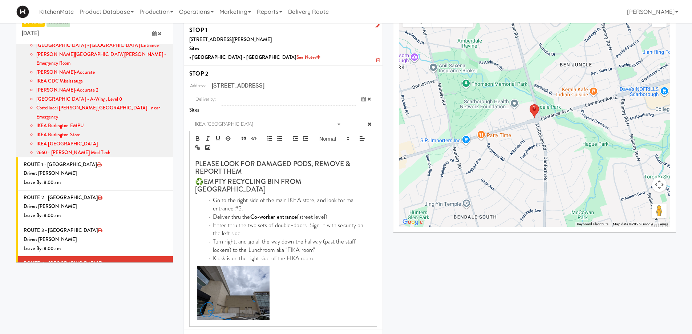
click at [359, 295] on div "Address: [STREET_ADDRESS] Deliver by: previous [DATE] next 12:00 AM 1:00 AM 2:0…" at bounding box center [283, 218] width 188 height 279
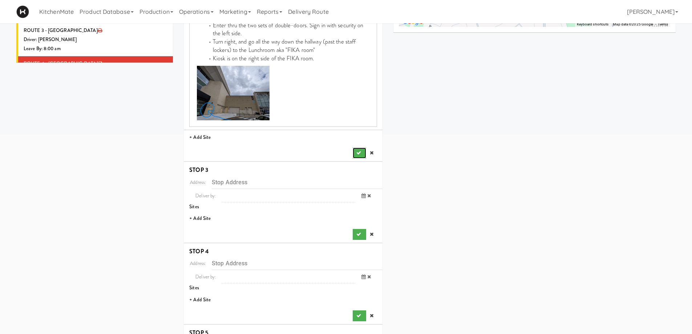
scroll to position [241, 0]
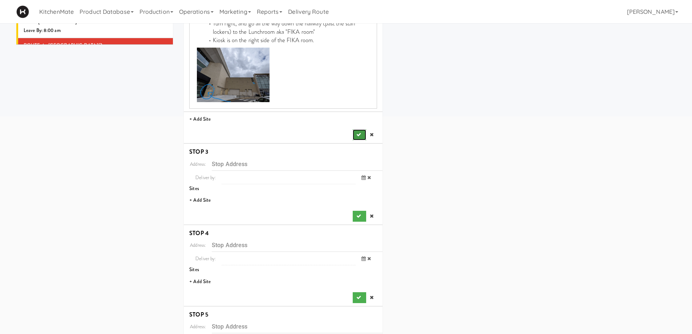
click at [358, 132] on icon "submit" at bounding box center [358, 134] width 5 height 5
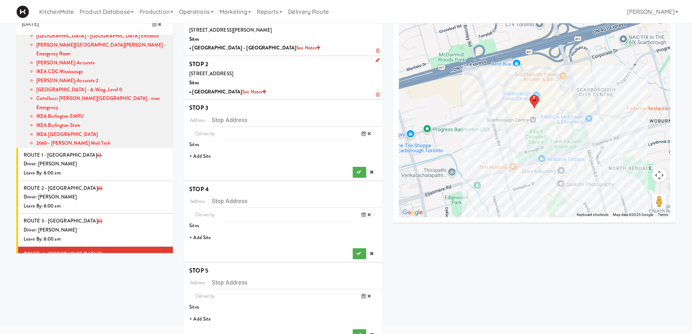
scroll to position [0, 0]
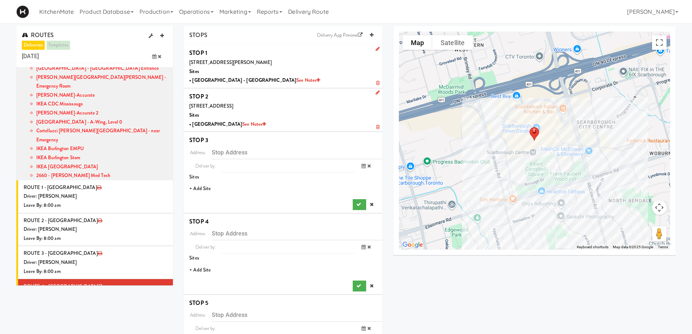
click at [204, 188] on li "+ Add Site" at bounding box center [283, 188] width 199 height 15
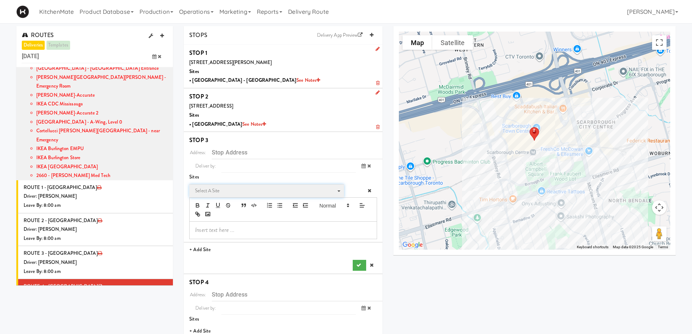
click at [237, 190] on span "Select a site" at bounding box center [264, 190] width 138 height 9
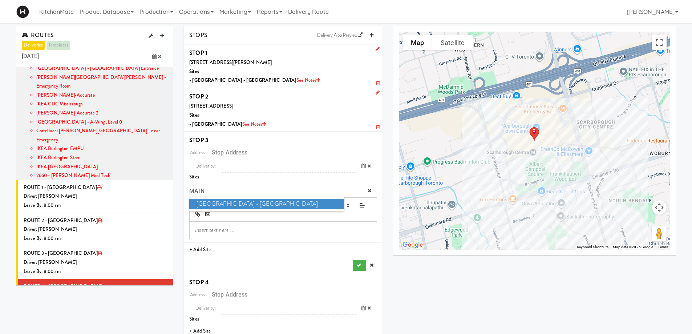
type input "MAIN"
click at [291, 203] on span "[GEOGRAPHIC_DATA] - [GEOGRAPHIC_DATA]" at bounding box center [266, 204] width 154 height 11
type input "[STREET_ADDRESS]"
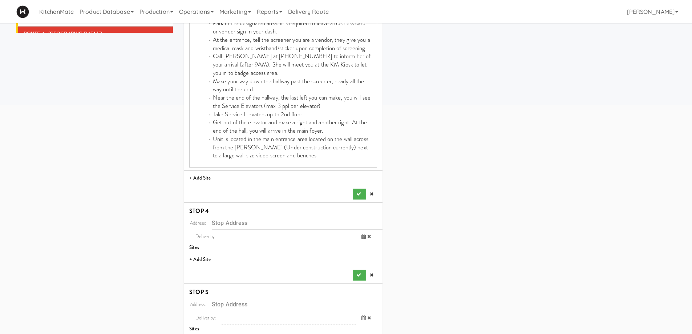
scroll to position [254, 0]
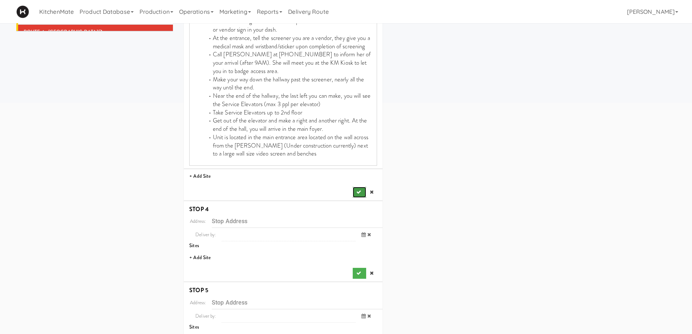
click at [356, 192] on icon "submit" at bounding box center [358, 191] width 5 height 5
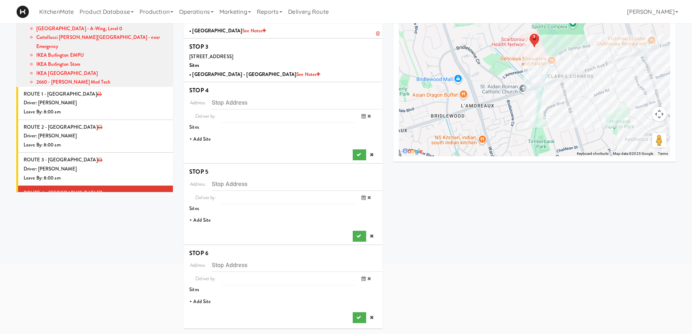
click at [206, 141] on li "+ Add Site" at bounding box center [283, 139] width 199 height 15
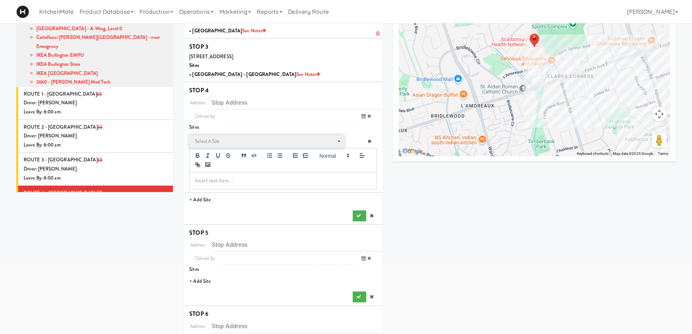
click at [221, 146] on span "Select a site" at bounding box center [266, 143] width 143 height 12
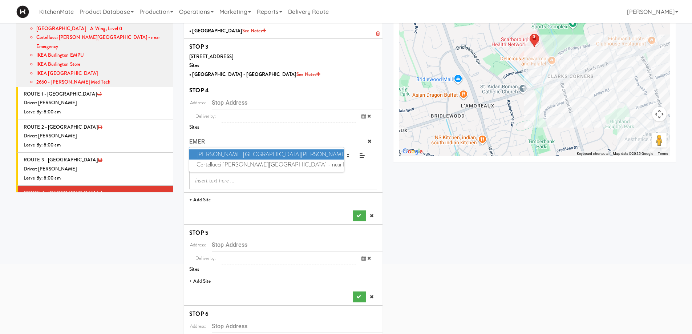
type input "EMER"
click at [248, 151] on span "[PERSON_NAME][GEOGRAPHIC_DATA][PERSON_NAME] - Emergency Room" at bounding box center [266, 154] width 154 height 11
type input "[STREET_ADDRESS]"
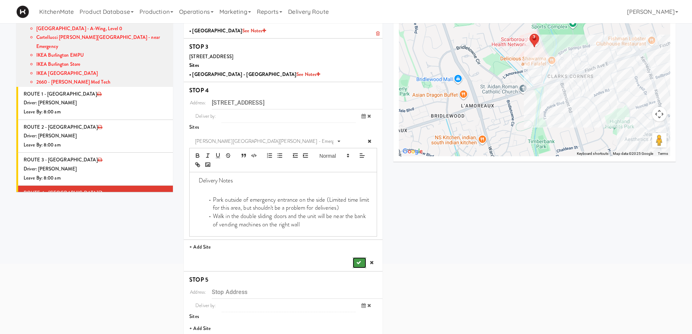
click at [358, 259] on button "submit" at bounding box center [358, 262] width 13 height 11
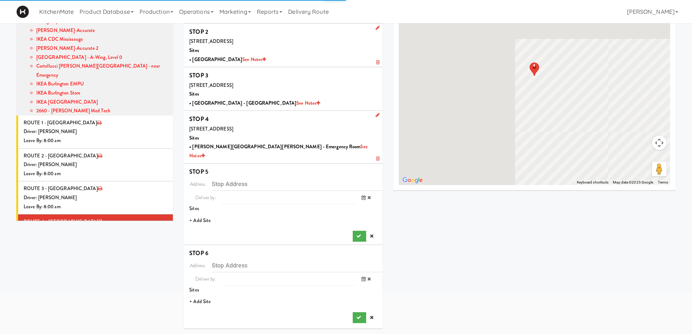
scroll to position [56, 0]
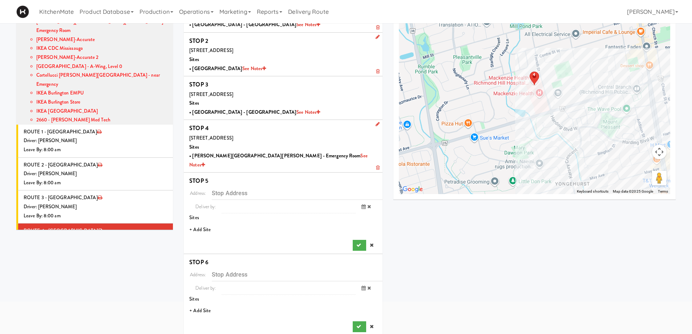
click at [203, 224] on li "+ Add Site" at bounding box center [283, 229] width 199 height 15
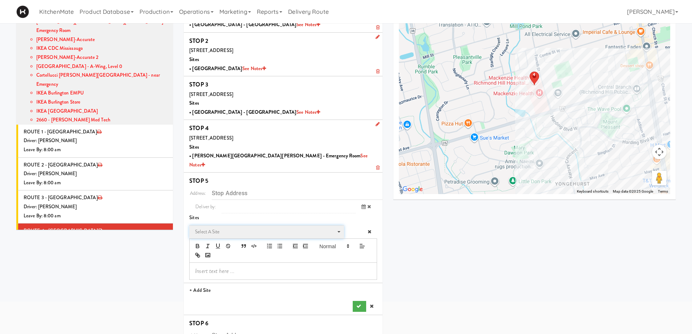
click at [222, 227] on span "Select a site" at bounding box center [264, 231] width 138 height 9
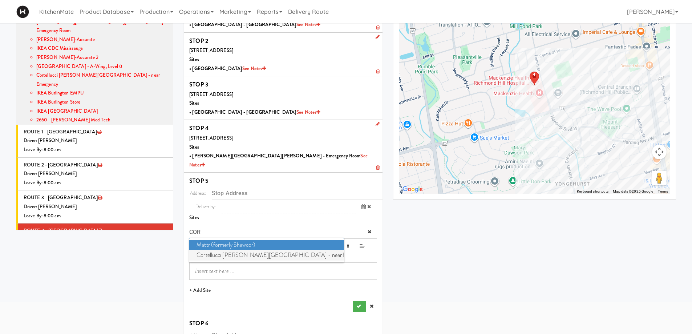
type input "COR"
click at [237, 250] on span "Cortellucci [PERSON_NAME][GEOGRAPHIC_DATA] - near Emergency" at bounding box center [266, 255] width 154 height 11
type input "[STREET_ADDRESS][PERSON_NAME]"
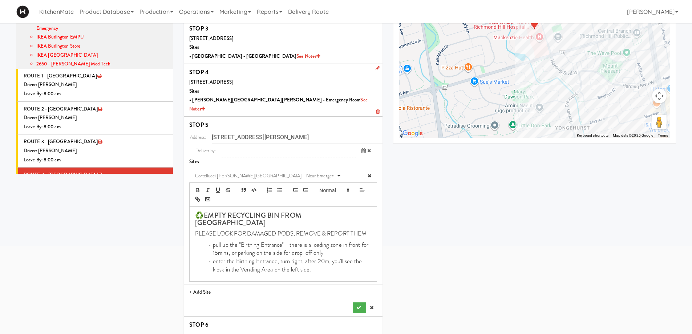
scroll to position [166, 0]
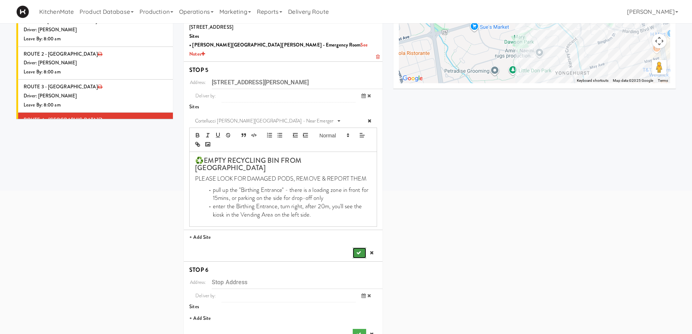
click at [355, 247] on button "submit" at bounding box center [358, 252] width 13 height 11
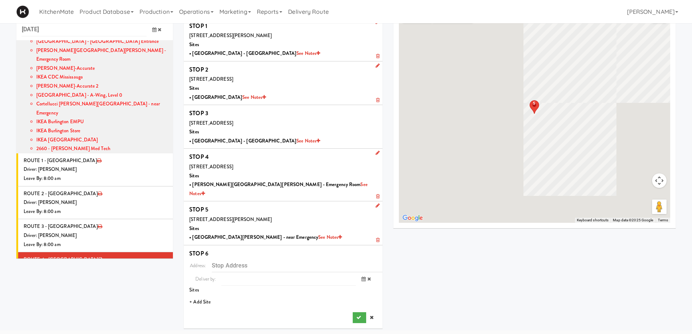
scroll to position [23, 0]
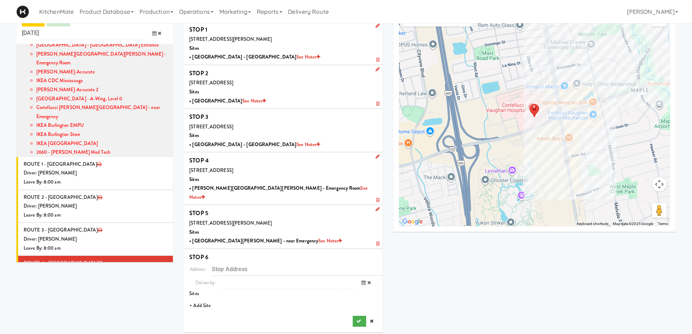
click at [203, 298] on li "+ Add Site" at bounding box center [283, 305] width 199 height 15
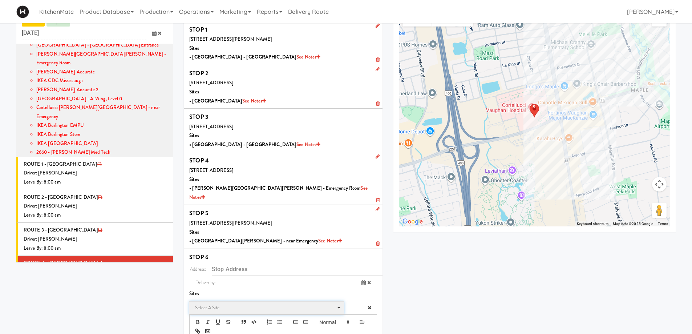
click at [225, 303] on span "Select a site" at bounding box center [264, 307] width 138 height 9
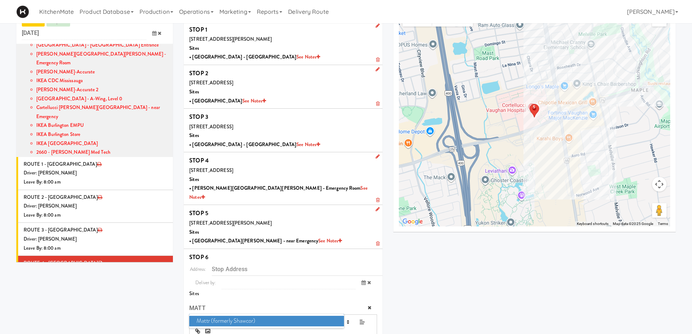
type input "MATT"
click at [232, 315] on span "Mattr (formerly Shawcor)" at bounding box center [266, 320] width 154 height 11
type input "[STREET_ADDRESS][PERSON_NAME]"
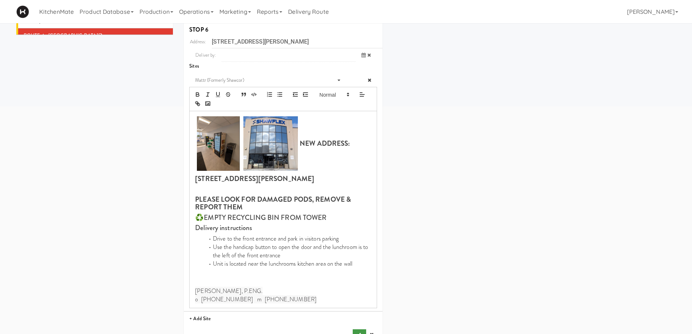
scroll to position [258, 0]
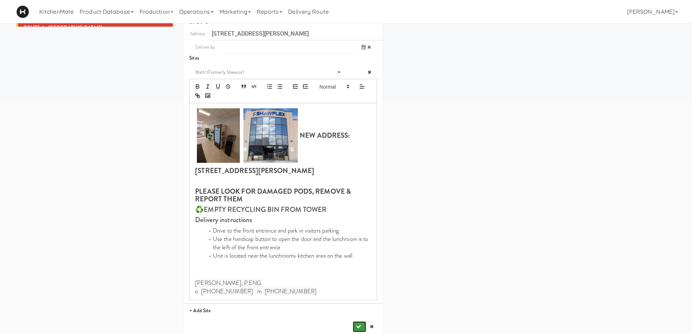
click at [364, 321] on button "submit" at bounding box center [358, 326] width 13 height 11
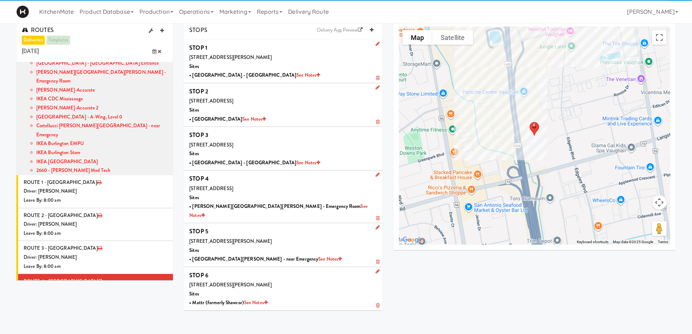
scroll to position [0, 0]
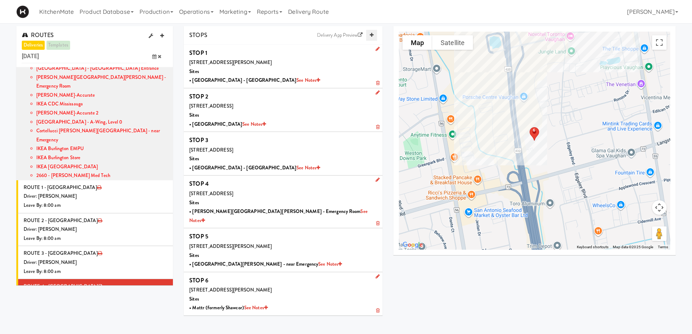
click at [370, 34] on icon at bounding box center [372, 35] width 4 height 5
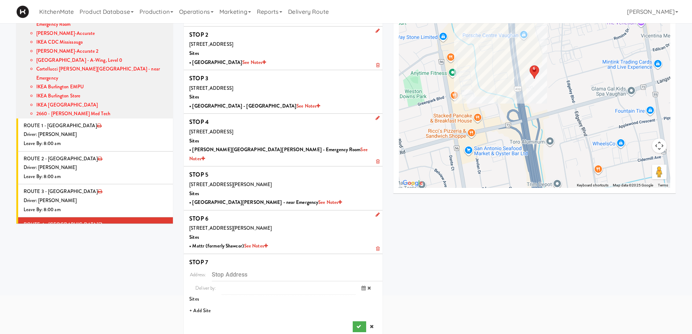
click at [206, 303] on li "+ Add Site" at bounding box center [283, 310] width 199 height 15
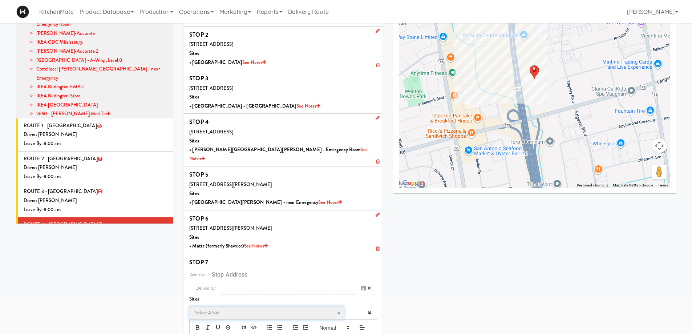
click at [223, 308] on span "Select a site" at bounding box center [264, 312] width 138 height 9
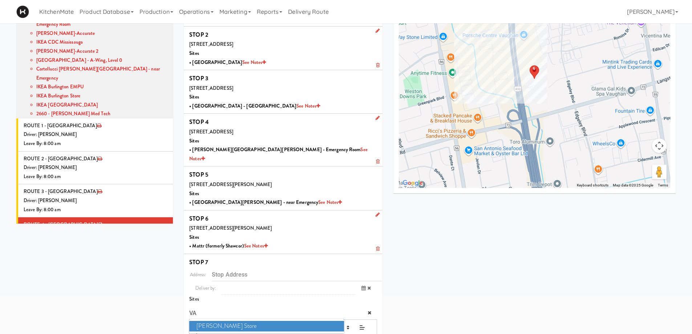
type input "V"
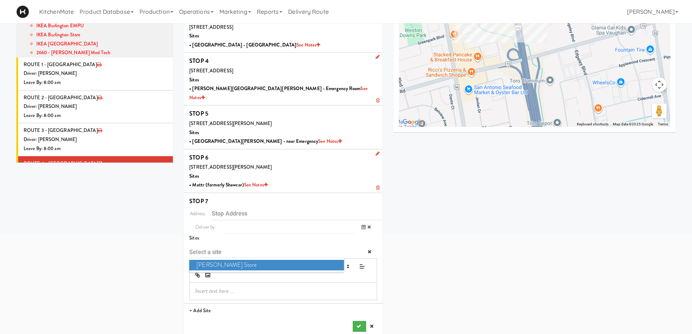
click at [233, 260] on span "[PERSON_NAME] Store" at bounding box center [266, 265] width 154 height 11
type input "[STREET_ADDRESS]"
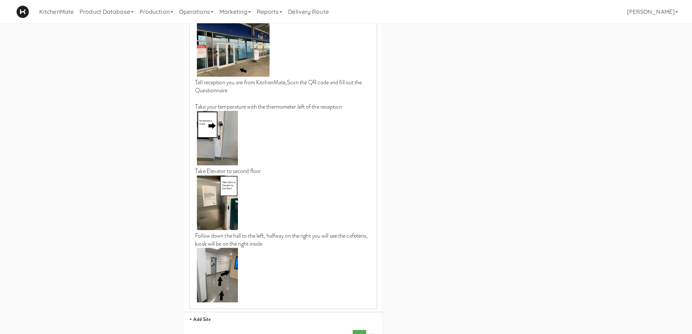
scroll to position [458, 0]
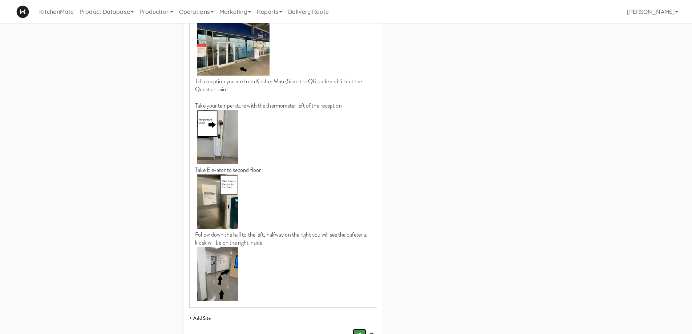
click at [355, 329] on button "submit" at bounding box center [358, 334] width 13 height 11
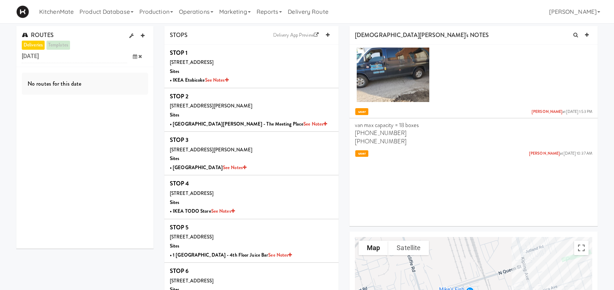
click at [133, 55] on icon at bounding box center [135, 56] width 4 height 5
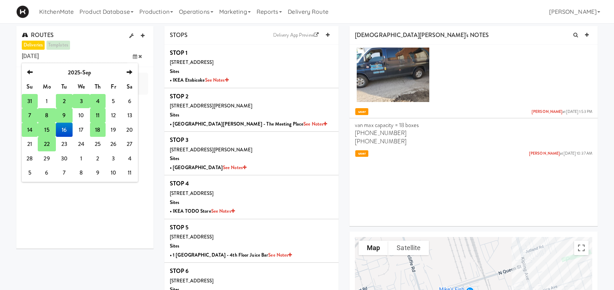
click at [99, 117] on td "11" at bounding box center [97, 115] width 15 height 15
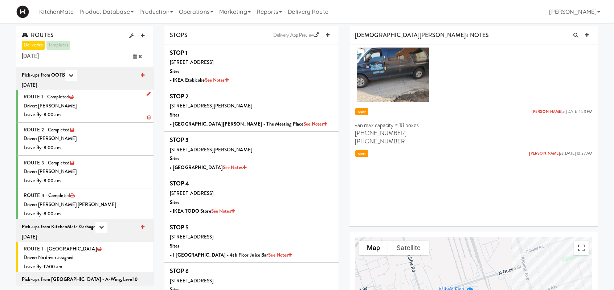
click at [111, 104] on div "Driver: [PERSON_NAME]" at bounding box center [86, 106] width 125 height 9
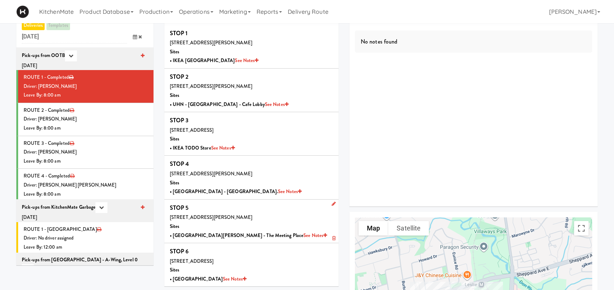
scroll to position [36, 0]
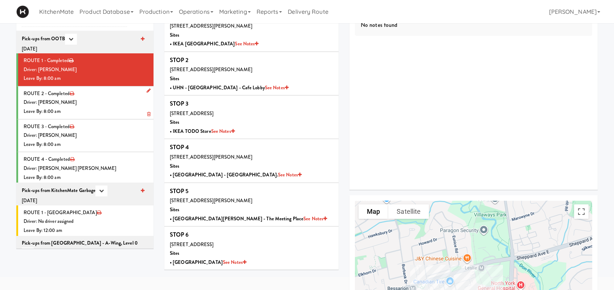
click at [117, 101] on div "Driver: [PERSON_NAME]" at bounding box center [86, 102] width 125 height 9
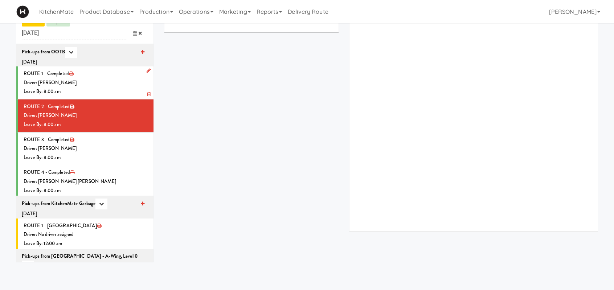
scroll to position [36, 0]
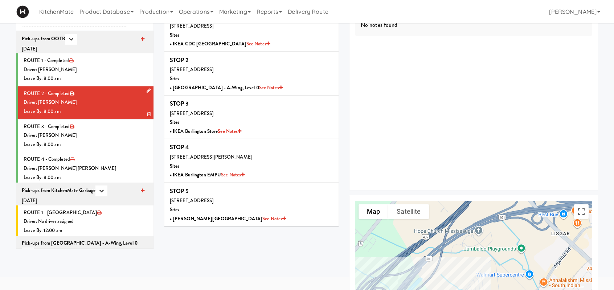
click at [115, 97] on li "ROUTE 2 - Completed Driver: Pedro Herrera Leave By: 8:00 am" at bounding box center [84, 102] width 137 height 33
click at [90, 134] on div "Driver: [PERSON_NAME]" at bounding box center [86, 135] width 125 height 9
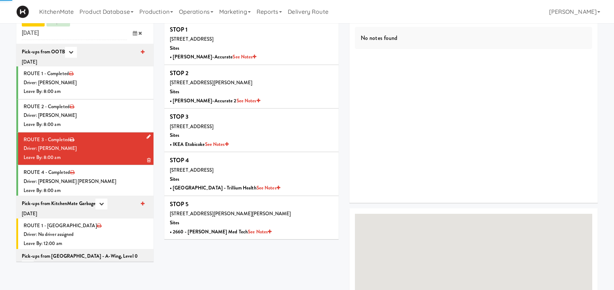
scroll to position [36, 0]
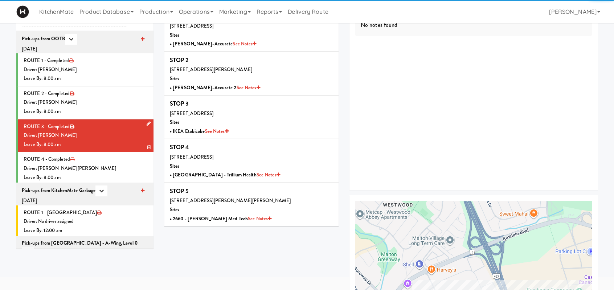
click at [90, 135] on div "Driver: [PERSON_NAME]" at bounding box center [86, 135] width 125 height 9
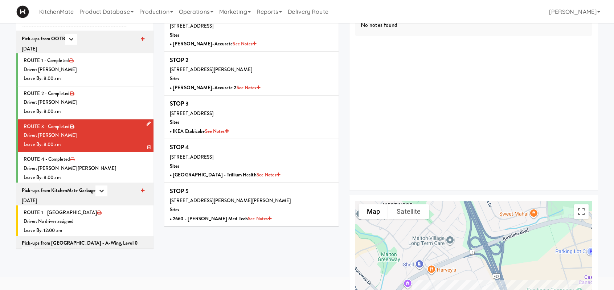
click at [91, 140] on div "Leave By: 8:00 am" at bounding box center [86, 144] width 125 height 9
click at [84, 158] on li "ROUTE 4 - Completed Driver: Khalil Odim Chedid Leave By: 8:00 am" at bounding box center [84, 168] width 137 height 33
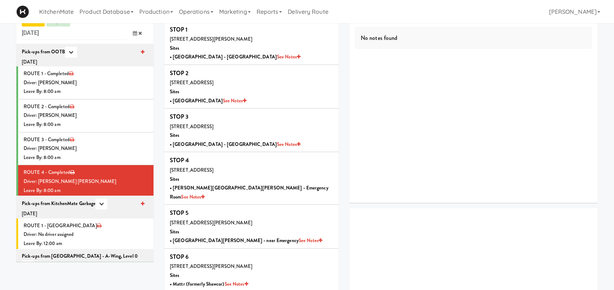
scroll to position [36, 0]
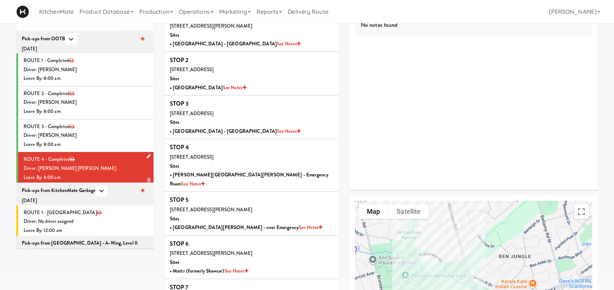
click at [74, 167] on div "Driver: [PERSON_NAME] [PERSON_NAME]" at bounding box center [86, 168] width 125 height 9
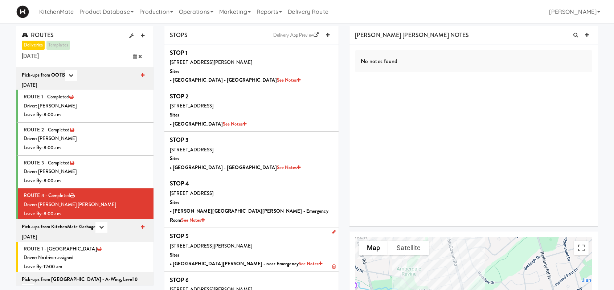
scroll to position [109, 0]
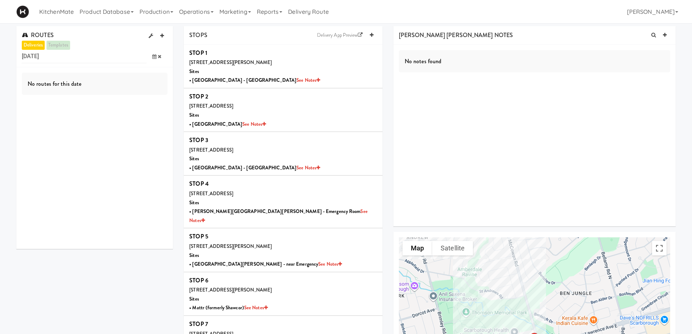
click at [150, 58] on span at bounding box center [156, 56] width 21 height 13
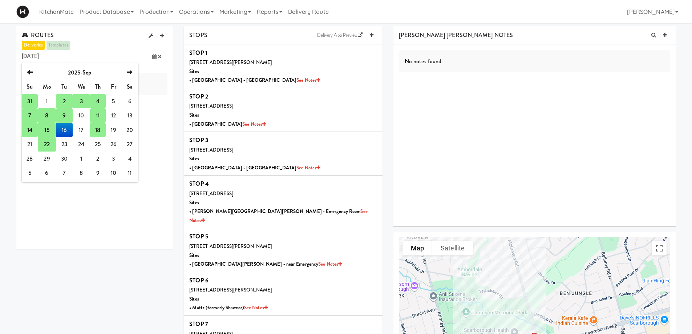
click at [101, 127] on td "18" at bounding box center [97, 130] width 15 height 15
